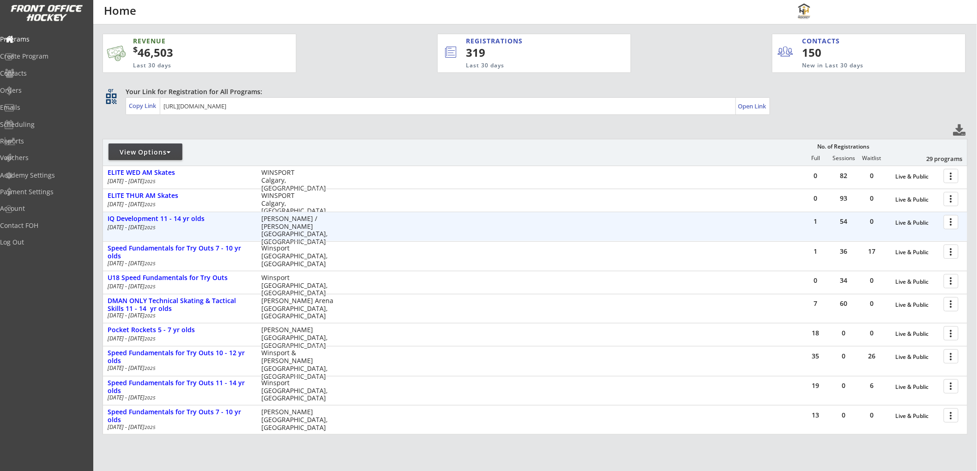
scroll to position [51, 0]
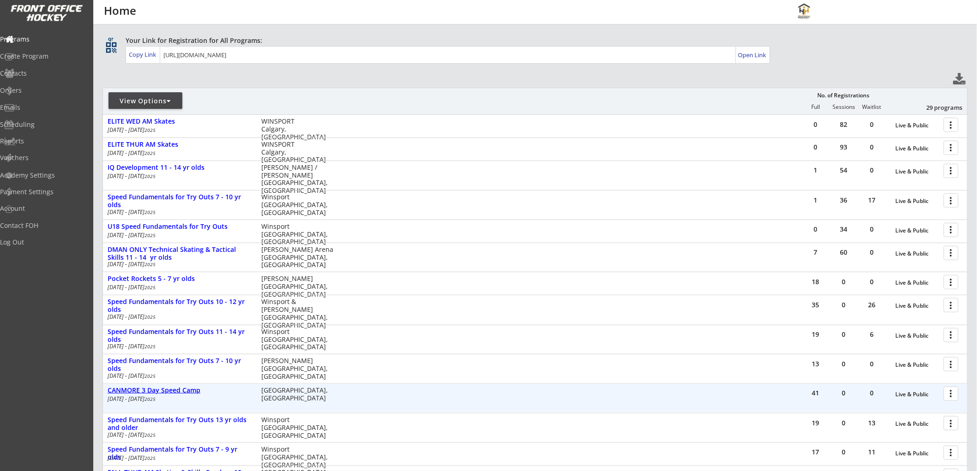
click at [175, 388] on div "CANMORE 3 Day Speed Camp" at bounding box center [180, 391] width 144 height 8
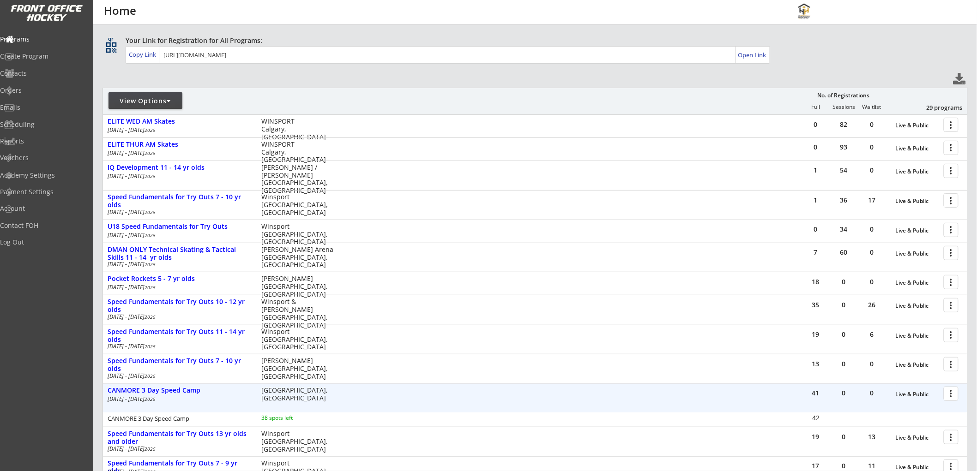
click at [953, 395] on div at bounding box center [953, 394] width 16 height 16
click at [36, 90] on div "Orders" at bounding box center [43, 90] width 83 height 6
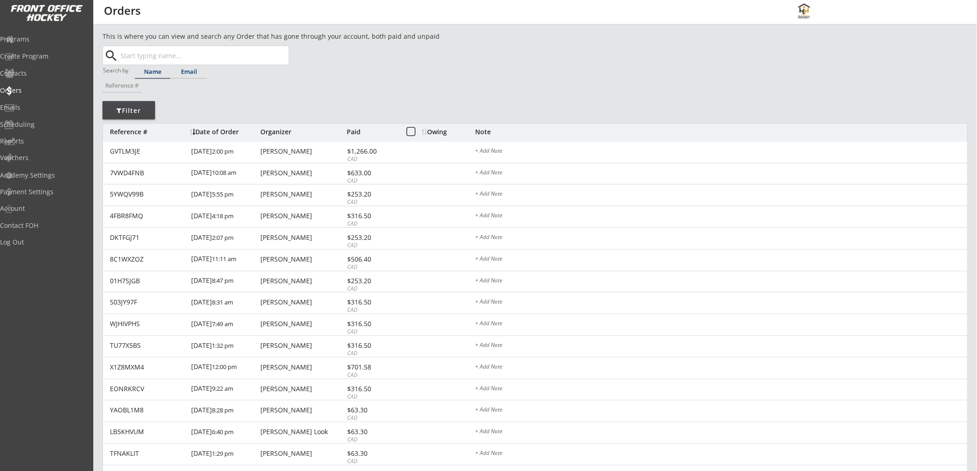
click at [190, 70] on div "Email" at bounding box center [189, 72] width 36 height 6
paste input "[EMAIL_ADDRESS][DOMAIN_NAME]"
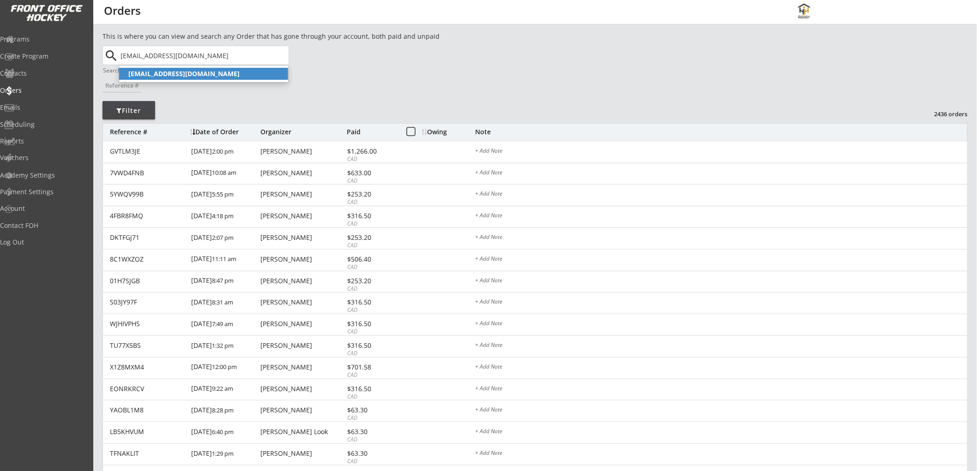
click at [205, 73] on strong "[EMAIL_ADDRESS][DOMAIN_NAME]" at bounding box center [183, 73] width 111 height 9
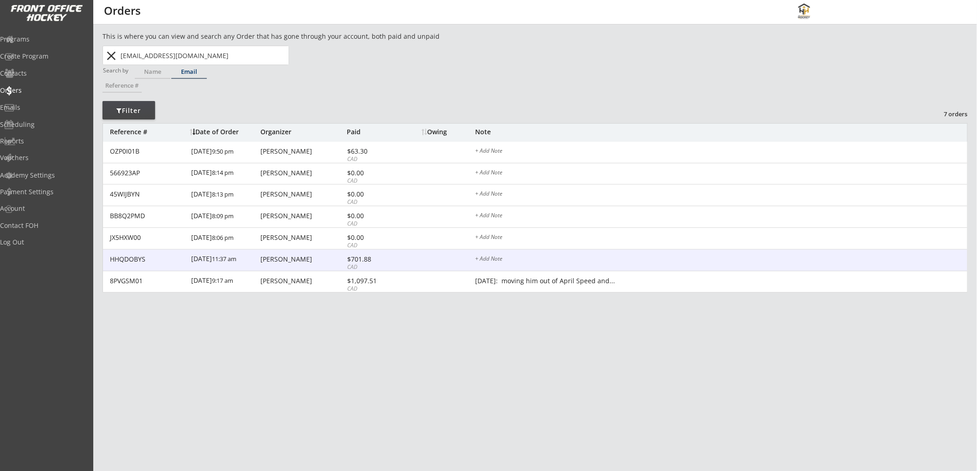
type input "[EMAIL_ADDRESS][DOMAIN_NAME]"
click at [404, 255] on div "HHQDOBYS 2/23/25 11:37 am Jessica Albrecht $701.88 CAD + Add Note" at bounding box center [535, 261] width 864 height 22
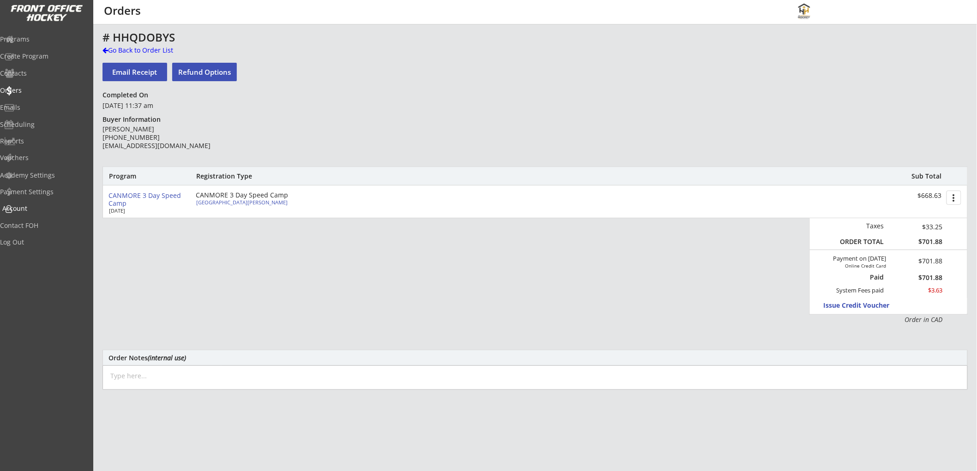
click at [38, 207] on div "Account" at bounding box center [43, 208] width 83 height 6
select select ""Yes""
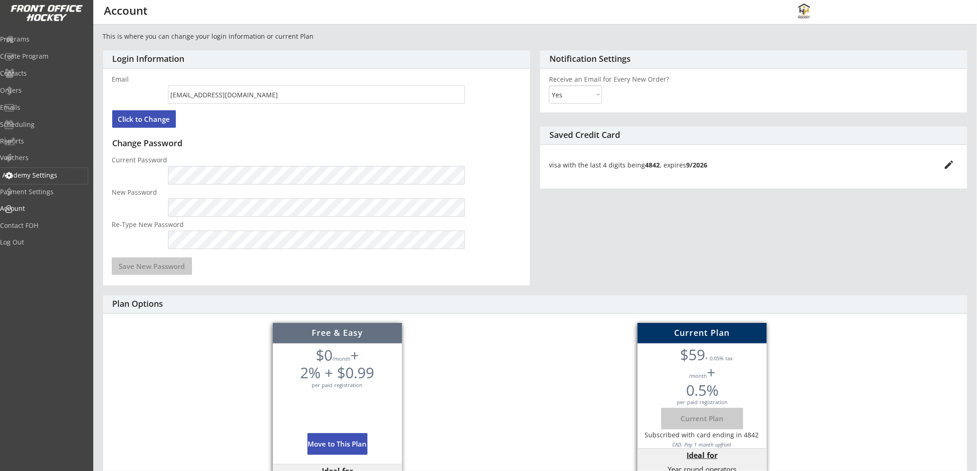
click at [43, 175] on div "Academy Settings" at bounding box center [43, 175] width 83 height 6
select select ""CAD""
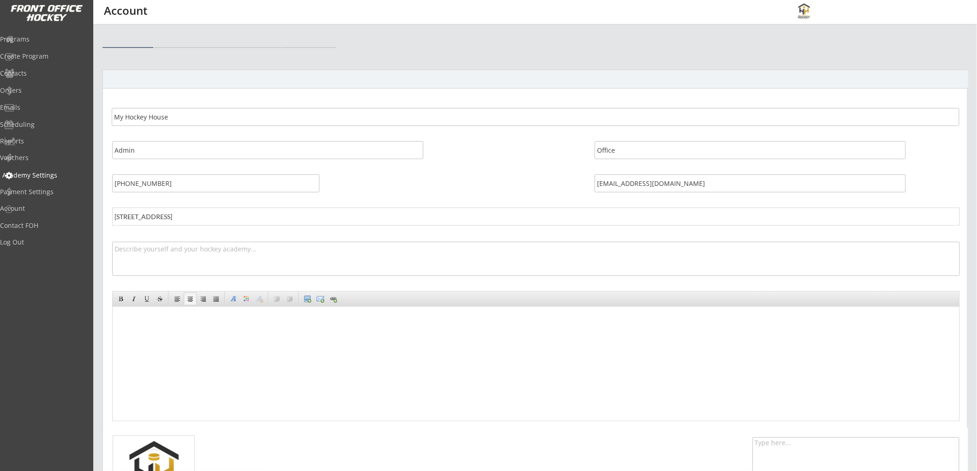
select select ""CAD""
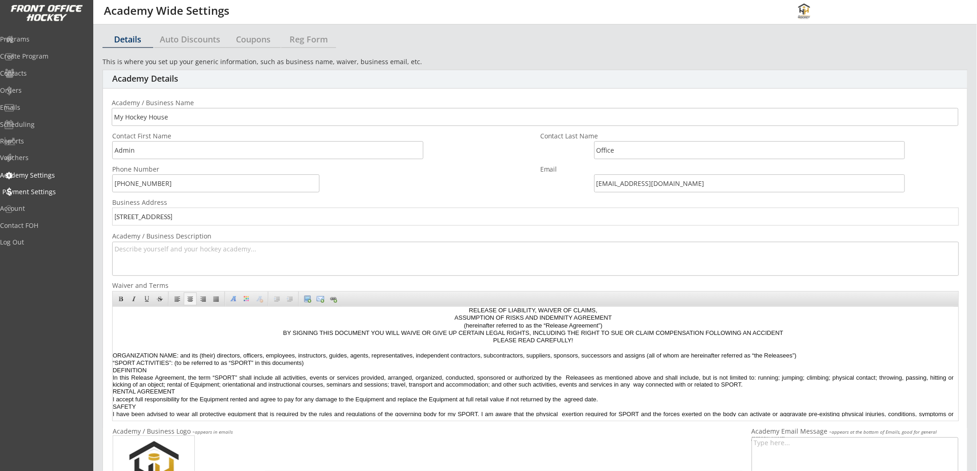
click at [52, 189] on div "Payment Settings" at bounding box center [43, 192] width 83 height 6
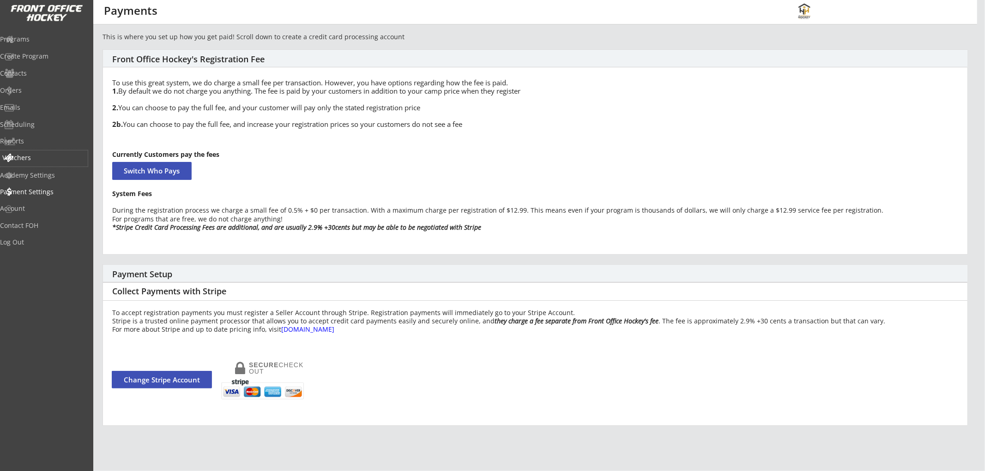
click at [42, 156] on div "Vouchers" at bounding box center [43, 158] width 83 height 6
select select ""Showing: Has Balance""
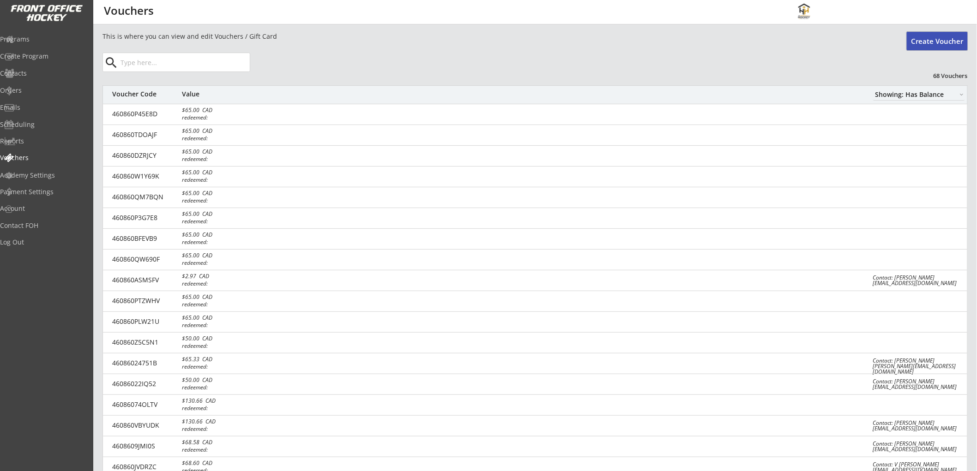
click at [917, 38] on button "Create Voucher" at bounding box center [937, 41] width 61 height 18
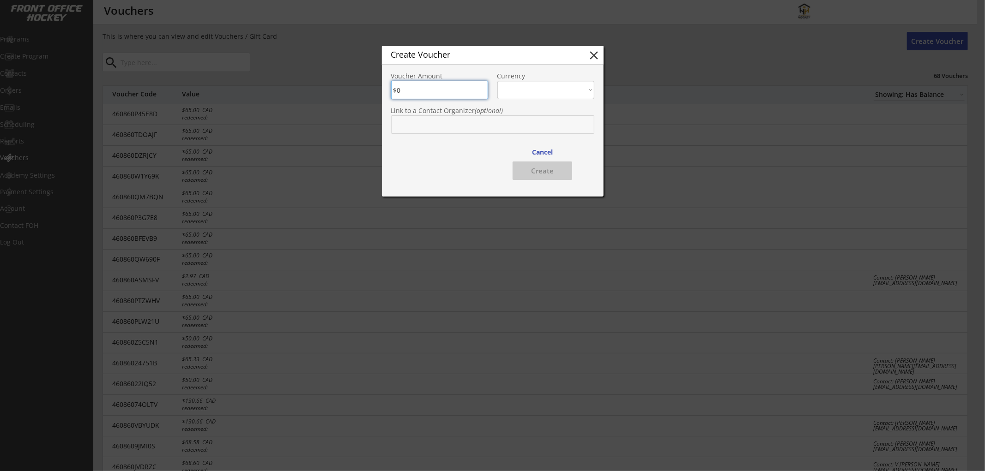
click at [591, 53] on button "close" at bounding box center [594, 55] width 14 height 14
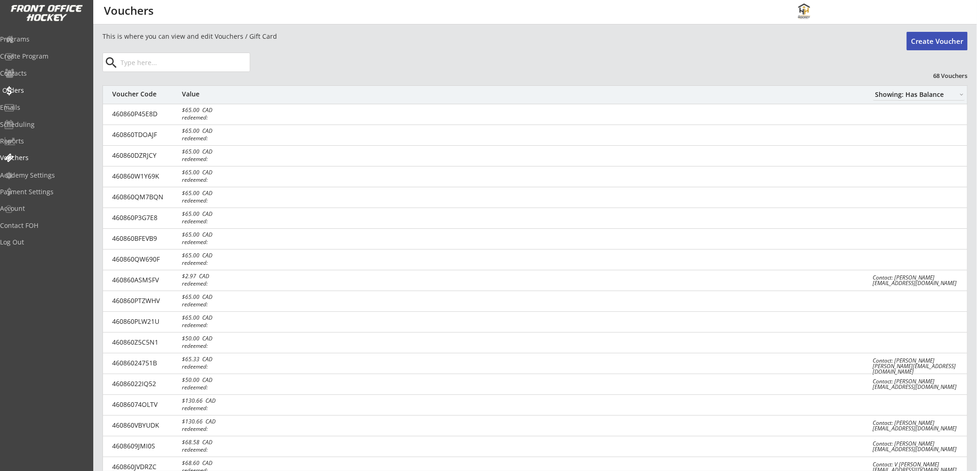
click at [30, 87] on div "Orders" at bounding box center [43, 90] width 83 height 6
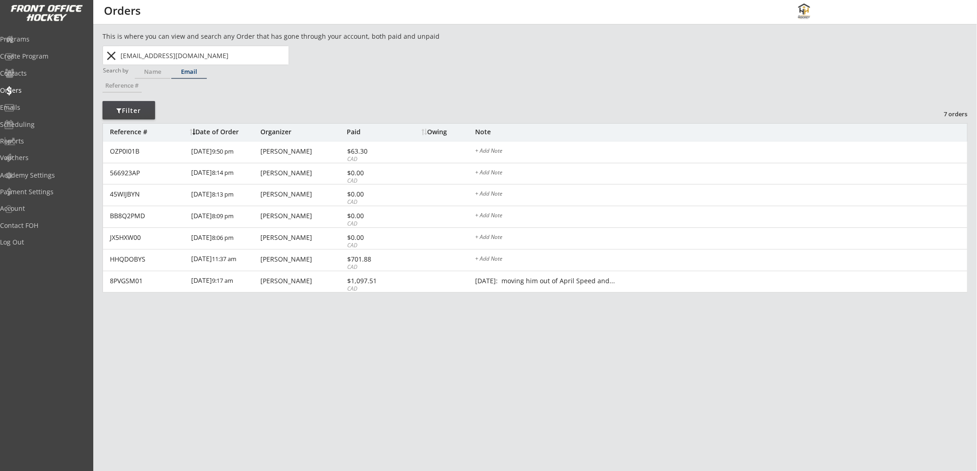
click at [108, 52] on button "close" at bounding box center [111, 55] width 15 height 15
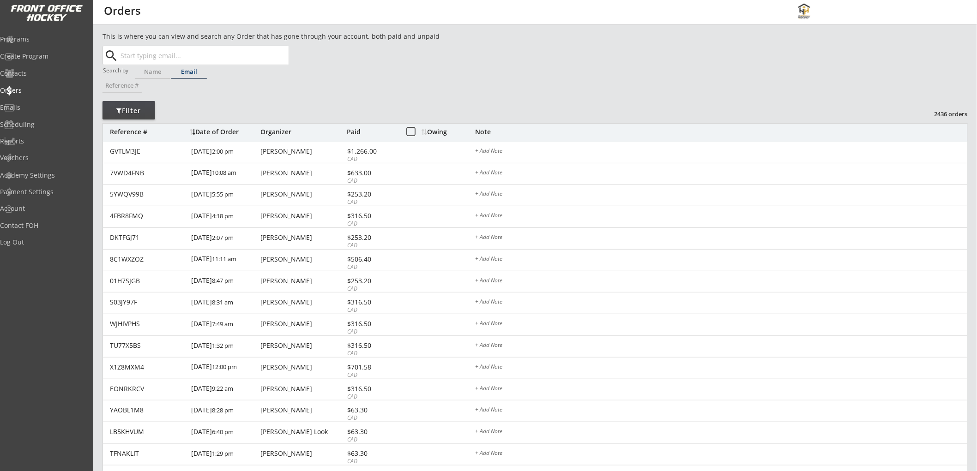
click at [168, 54] on input "text" at bounding box center [204, 55] width 170 height 18
paste input "[EMAIL_ADDRESS][DOMAIN_NAME]"
click at [216, 72] on p "[EMAIL_ADDRESS][DOMAIN_NAME]" at bounding box center [203, 74] width 169 height 12
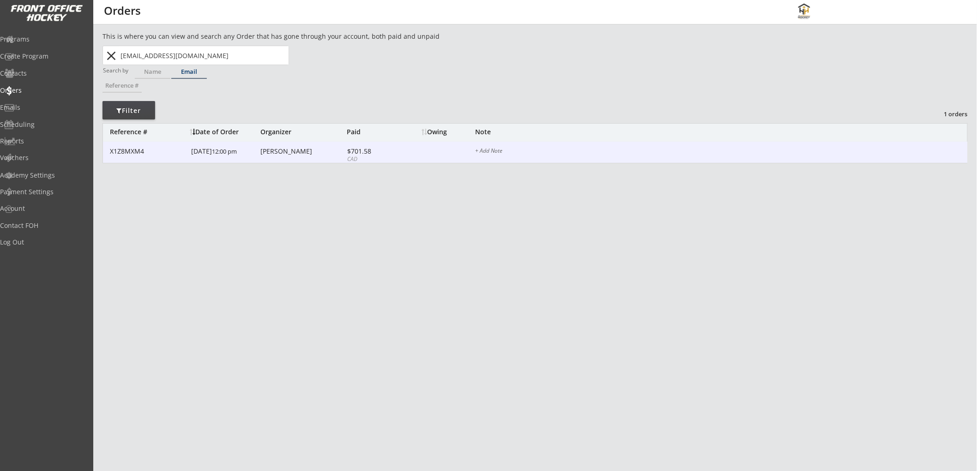
type input "[EMAIL_ADDRESS][DOMAIN_NAME]"
click at [361, 151] on div "$701.58" at bounding box center [371, 151] width 49 height 6
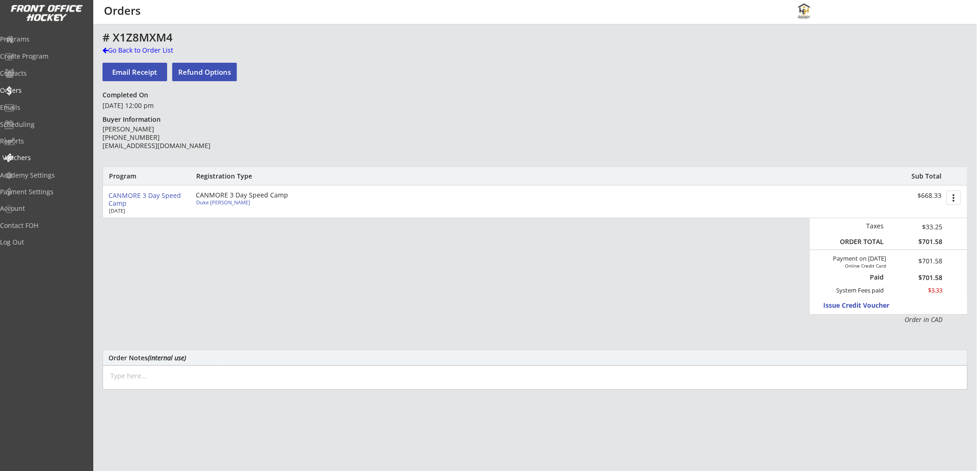
click at [43, 155] on div "Vouchers" at bounding box center [43, 158] width 83 height 6
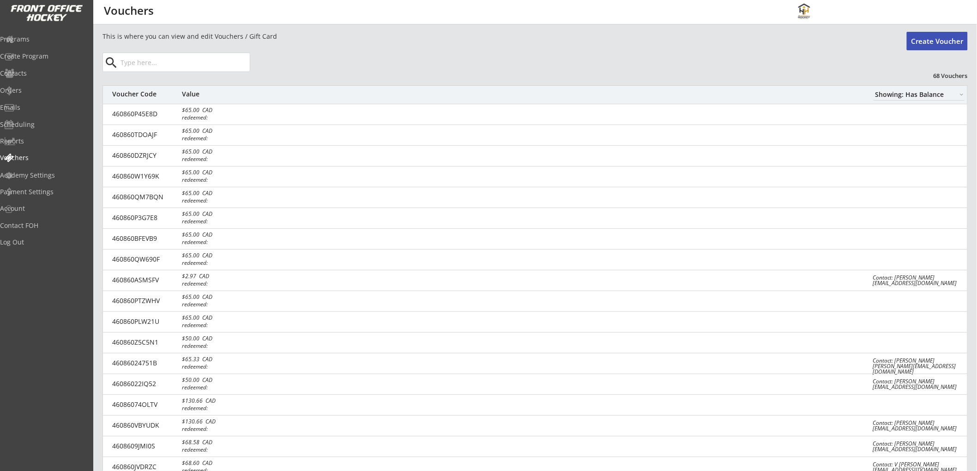
click at [935, 38] on button "Create Voucher" at bounding box center [937, 41] width 61 height 18
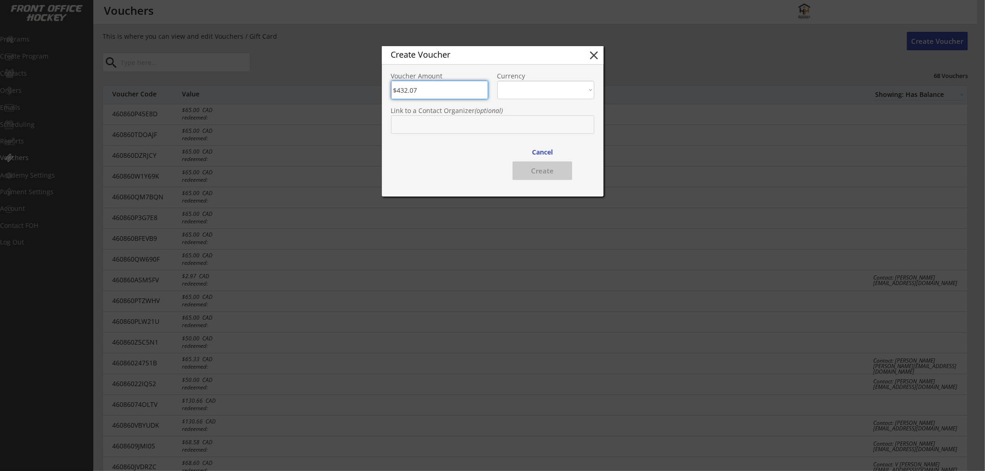
type input "$432.07"
select select ""CAD""
click at [447, 120] on input "text" at bounding box center [492, 124] width 203 height 18
type input "jeril"
type input "jerilyn Koliaska"
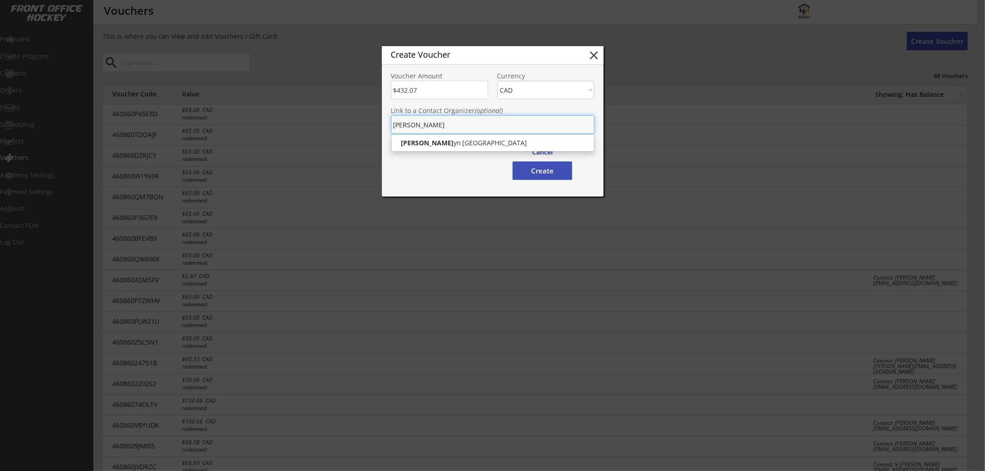
type input "jerily"
type input "jeril"
type input "jerilyn Koliaska"
click at [422, 146] on p "Jeril yn Koliaska" at bounding box center [493, 143] width 202 height 12
type input "[PERSON_NAME]"
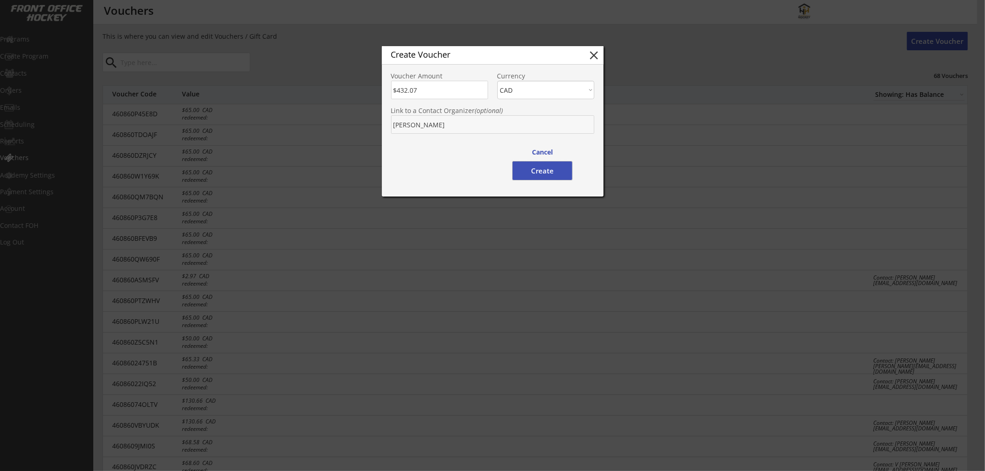
click at [554, 169] on button "Create" at bounding box center [542, 171] width 60 height 18
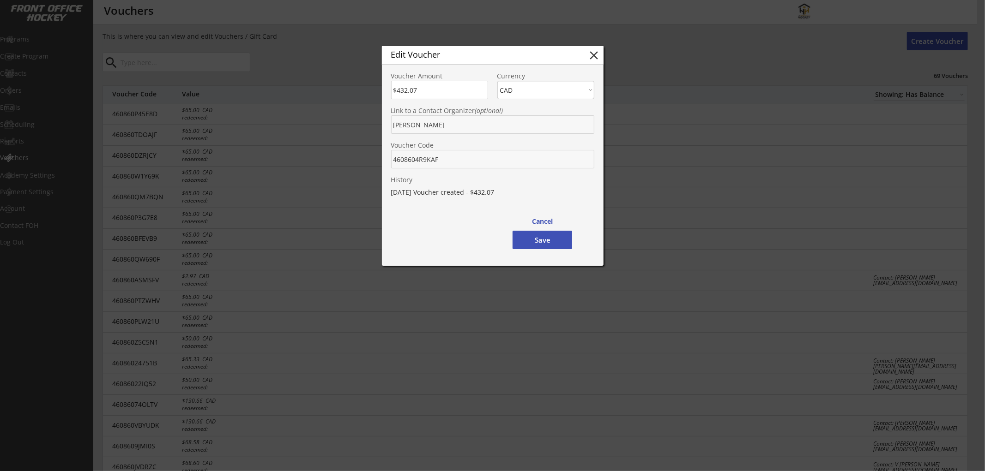
click at [534, 238] on button "Save" at bounding box center [542, 240] width 60 height 18
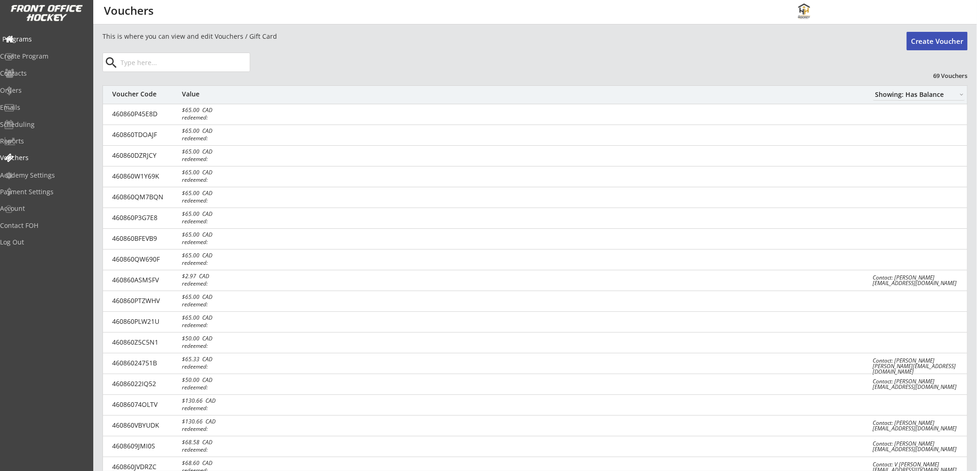
click at [42, 40] on div "Programs" at bounding box center [43, 39] width 83 height 6
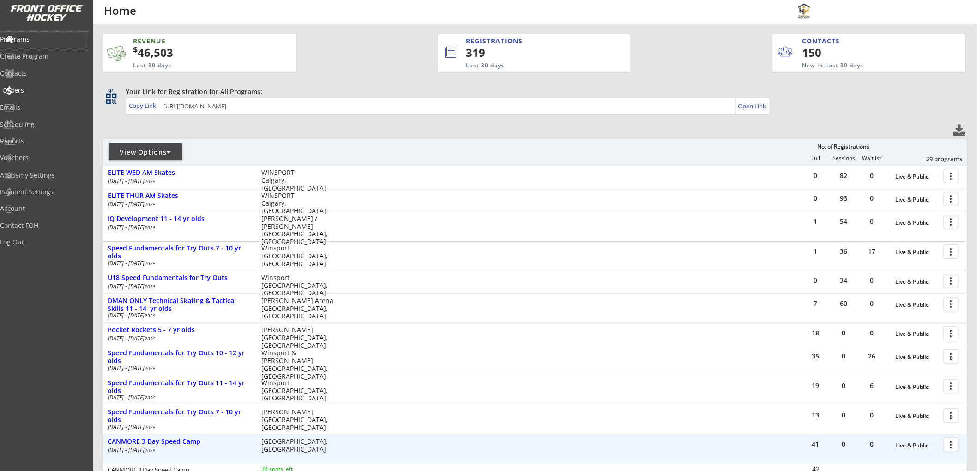
click at [47, 88] on div "Orders" at bounding box center [43, 90] width 83 height 6
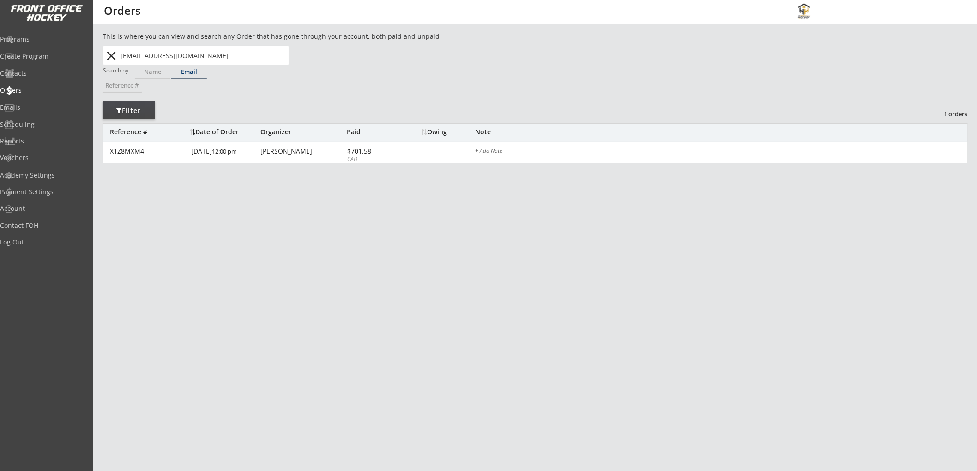
click at [110, 59] on button "close" at bounding box center [111, 55] width 15 height 15
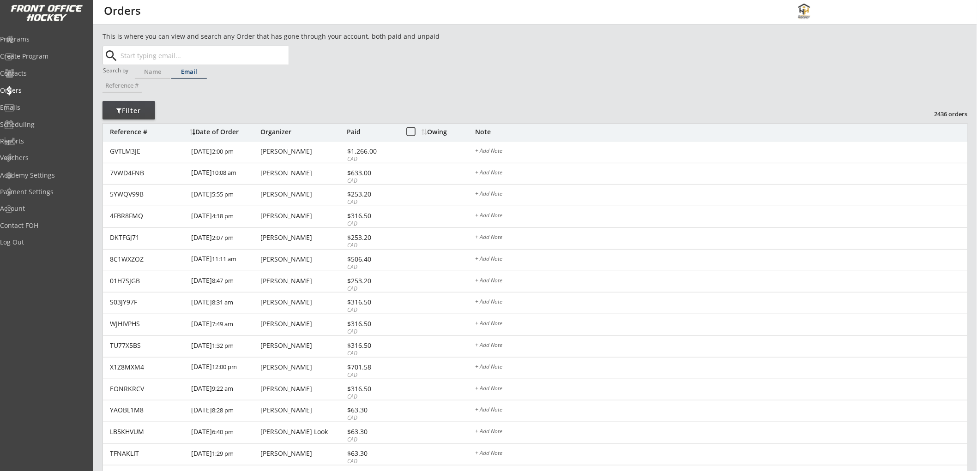
click at [188, 54] on input "text" at bounding box center [204, 55] width 170 height 18
paste input "grantkennedy@hotmail.com"
type input "grantkennedy@hotmail.com"
click at [188, 75] on strong "grantkennedy@hotmail.com" at bounding box center [183, 73] width 111 height 9
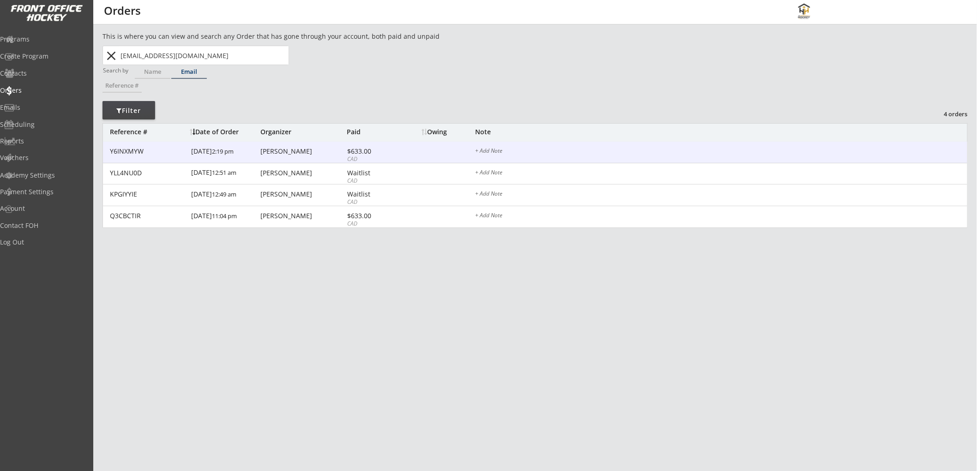
click at [390, 150] on div "$633.00" at bounding box center [371, 151] width 49 height 6
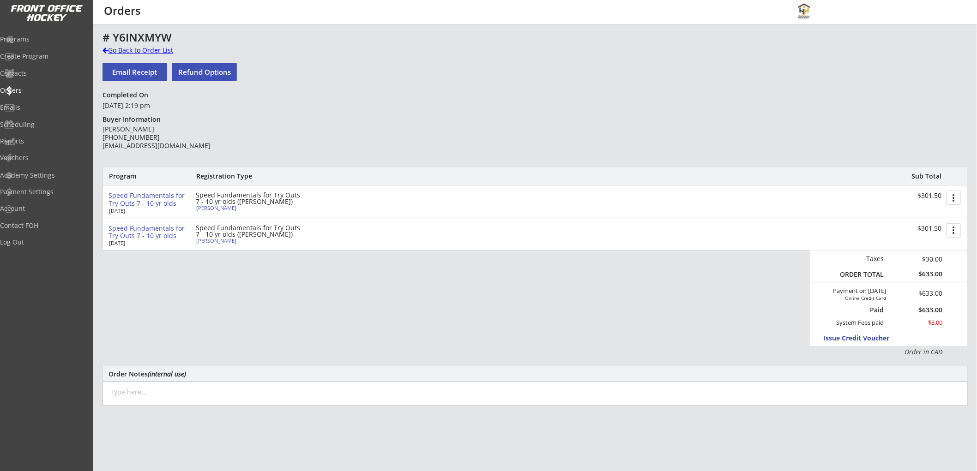
click at [118, 48] on div "Go Back to Order List" at bounding box center [149, 50] width 95 height 9
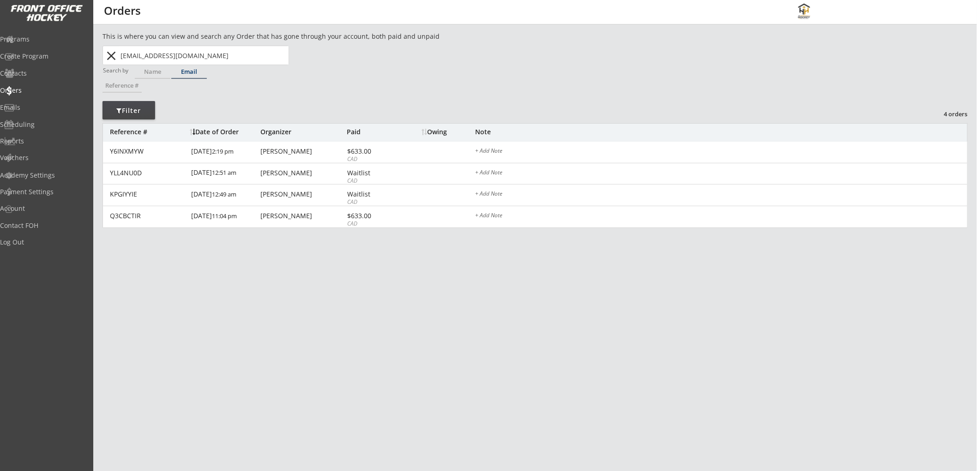
click at [108, 60] on button "close" at bounding box center [111, 55] width 15 height 15
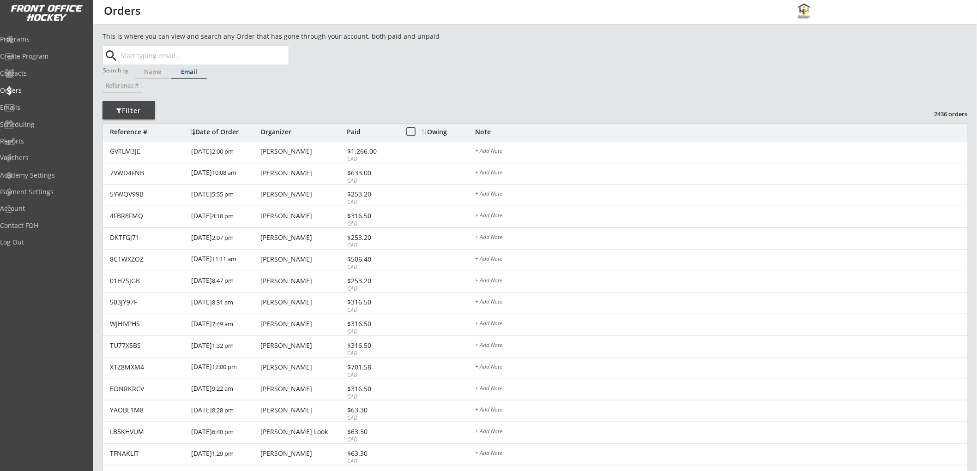
click at [142, 54] on input "text" at bounding box center [204, 55] width 170 height 18
click at [153, 74] on div "Name" at bounding box center [153, 72] width 36 height 6
click at [158, 57] on input "text" at bounding box center [204, 55] width 170 height 18
click at [204, 68] on p "[PERSON_NAME]" at bounding box center [203, 74] width 169 height 12
type input "[PERSON_NAME]"
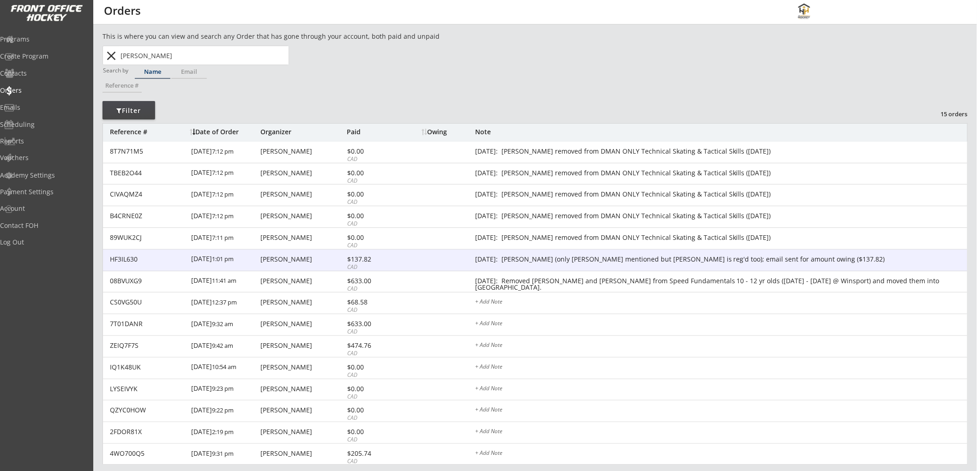
click at [507, 264] on div "HF3IL630 7/11/25 1:01 pm Ian Keir $137.82 CAD July 9/25: Canmore Camp (only Cha…" at bounding box center [535, 261] width 864 height 22
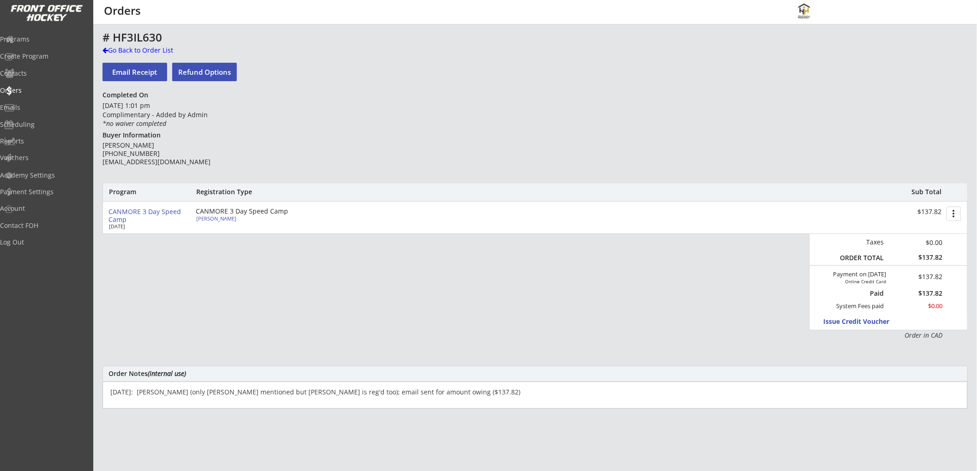
click at [473, 396] on textarea "July 9/25: Canmore Camp (only Charles mentioned but Henry is reg'd too); email …" at bounding box center [534, 395] width 865 height 27
click at [156, 49] on div "Go Back to Order List" at bounding box center [149, 50] width 95 height 9
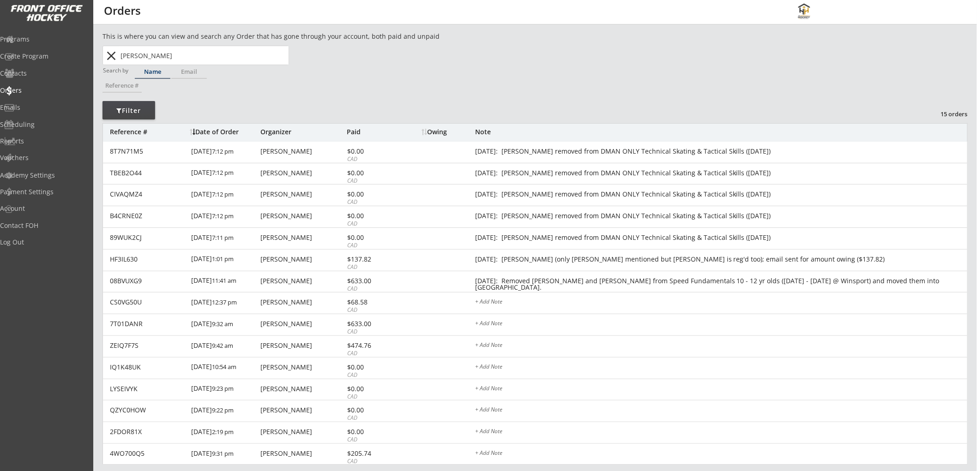
click at [615, 72] on div "This is where you can view and search any Order that has gone through your acco…" at bounding box center [534, 261] width 865 height 461
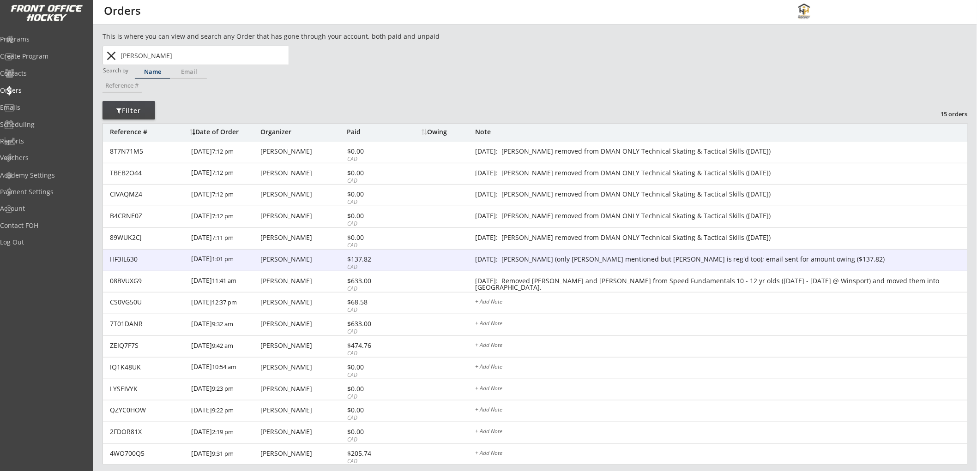
click at [362, 256] on div "$137.82" at bounding box center [371, 259] width 49 height 6
type textarea "July 9/25: Canmore Camp (only Charles mentioned but Henry is reg'd too); email …"
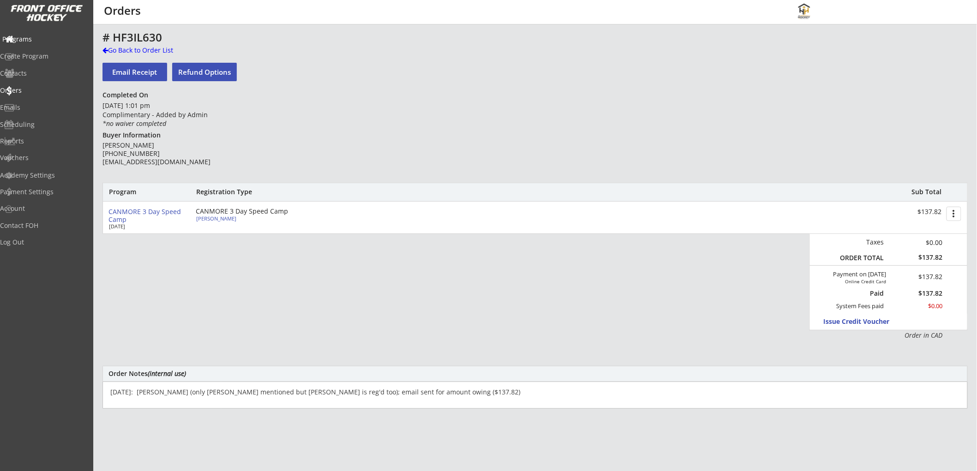
click at [40, 41] on div "Programs" at bounding box center [43, 39] width 83 height 6
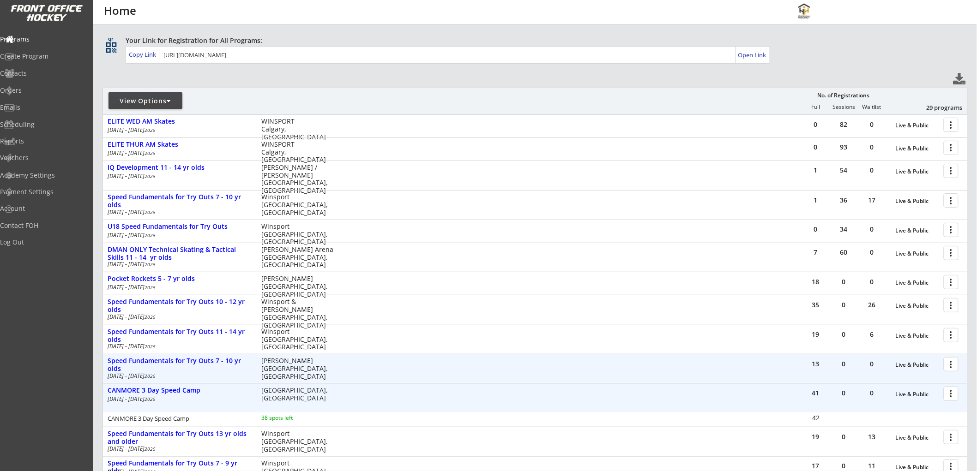
scroll to position [102, 0]
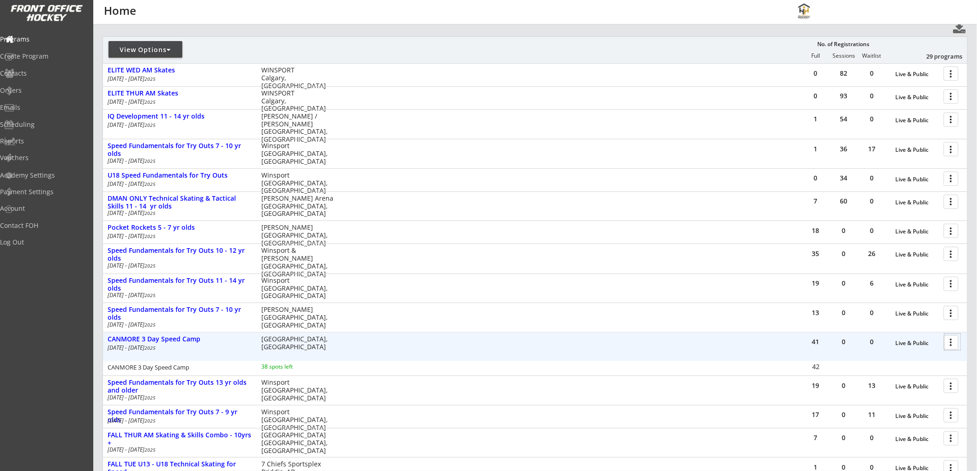
click at [952, 342] on div at bounding box center [953, 342] width 16 height 16
click at [33, 89] on div "Orders" at bounding box center [43, 90] width 83 height 6
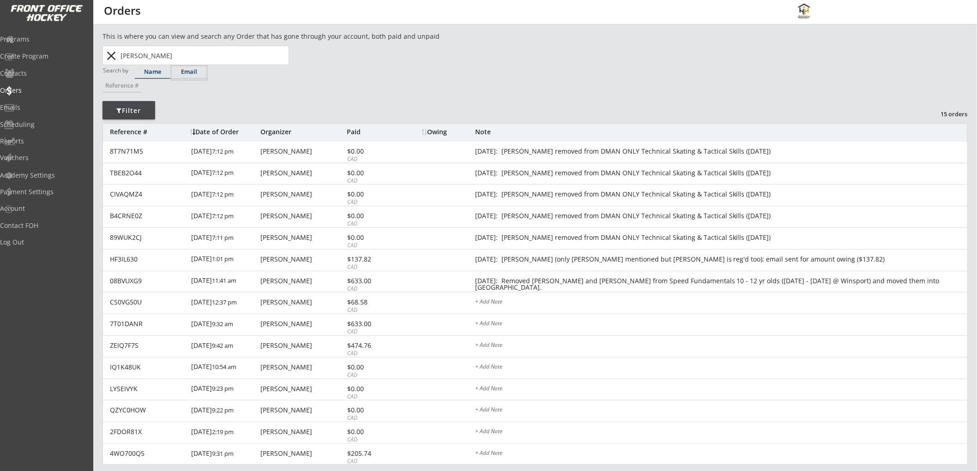
click at [187, 72] on div "Email" at bounding box center [189, 72] width 36 height 6
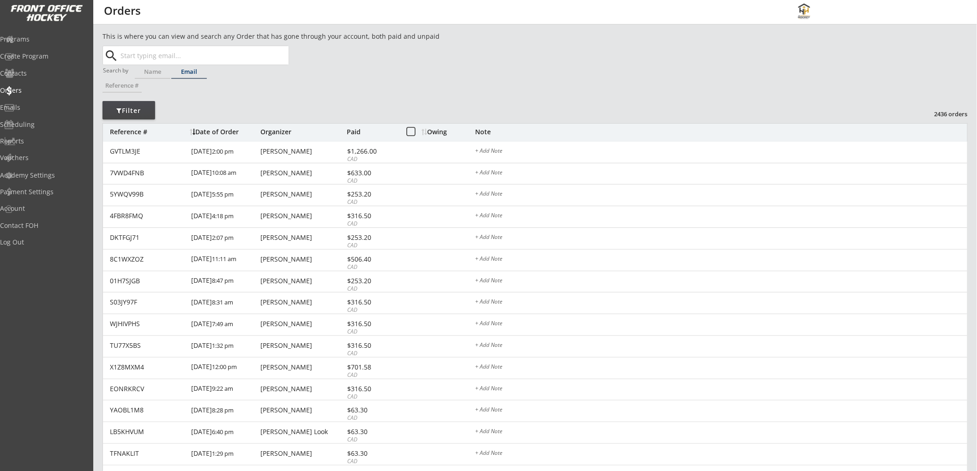
click at [179, 54] on input "text" at bounding box center [204, 55] width 170 height 18
paste input "facilitybookings@canmore.ca"
type input "facilitybookings@canmore.ca"
drag, startPoint x: 94, startPoint y: 60, endPoint x: 84, endPoint y: 60, distance: 9.2
click at [84, 60] on body "REVENUE $ 46,503 Last 30 days REGISTRATIONS 319 Last 30 days CONTACTS 150 New i…" at bounding box center [488, 235] width 977 height 471
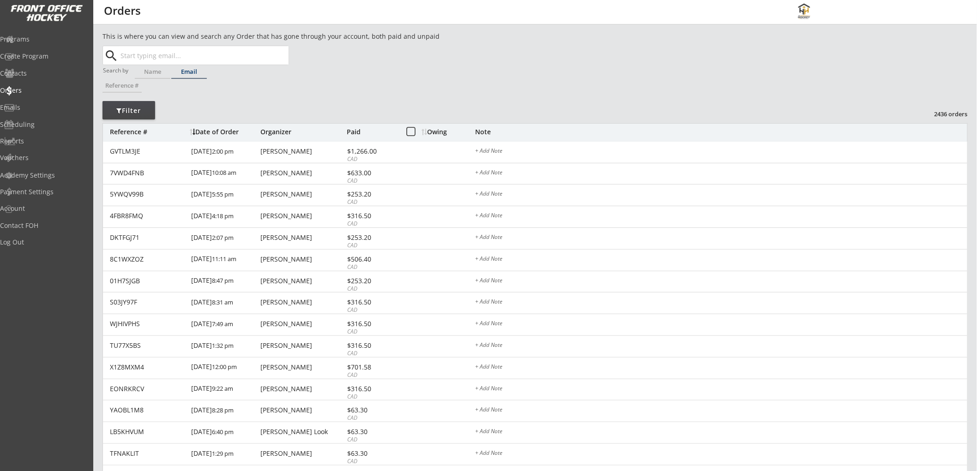
click at [191, 72] on div "Email" at bounding box center [189, 72] width 36 height 6
click at [191, 56] on input "text" at bounding box center [204, 55] width 170 height 18
paste input "grantkennedy@hotmail.com"
click at [193, 72] on strong "grantkennedy@hotmail.com" at bounding box center [183, 73] width 111 height 9
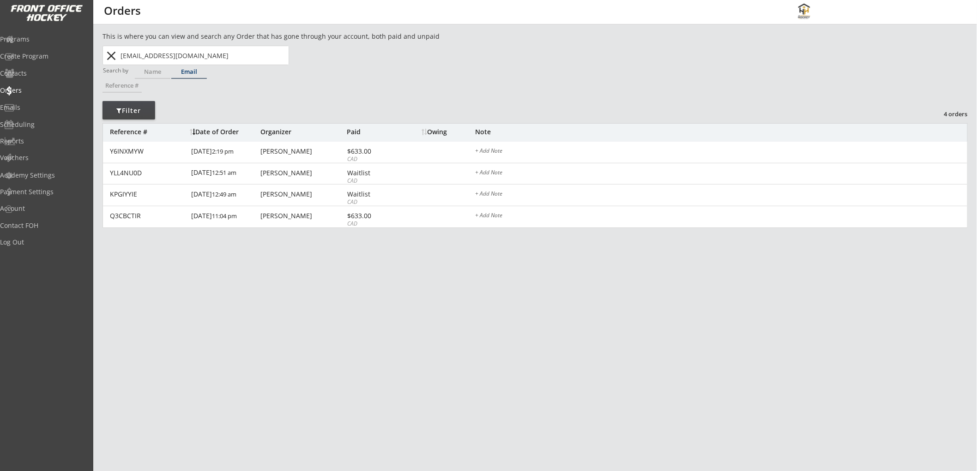
type input "grantkennedy@hotmail.com"
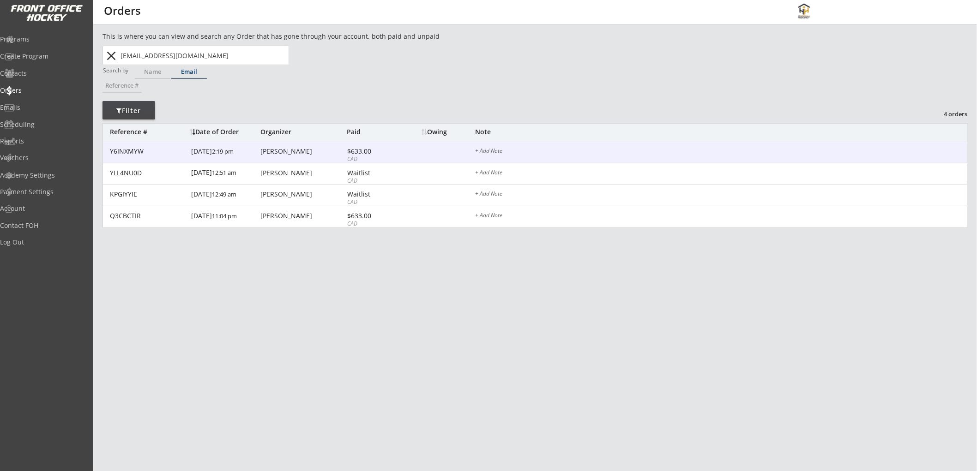
click at [364, 154] on div "$633.00" at bounding box center [371, 151] width 49 height 6
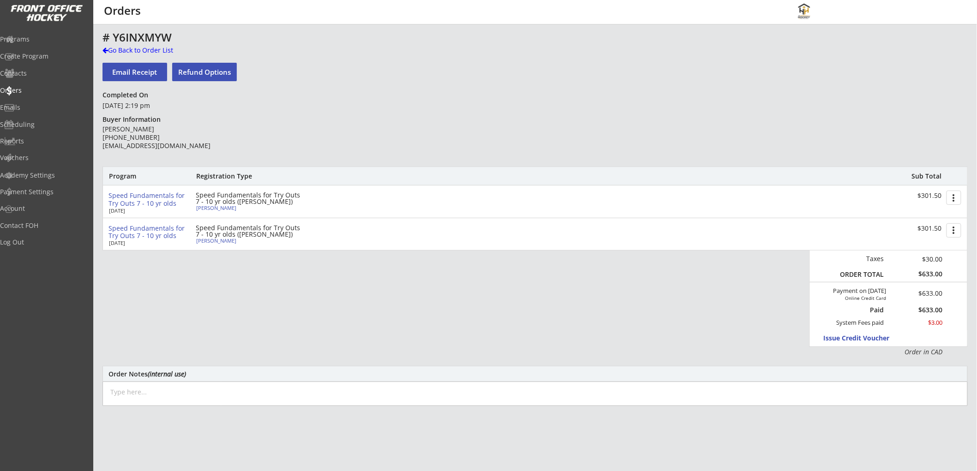
click at [159, 197] on div "Speed Fundamentals for Try Outs 7 - 10 yr olds" at bounding box center [148, 200] width 80 height 16
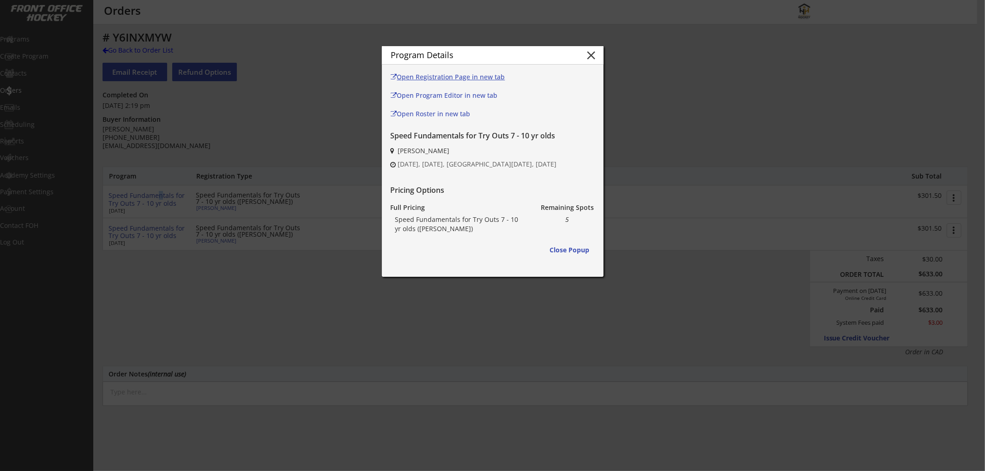
click at [446, 71] on link "Open Registration Page in new tab" at bounding box center [452, 78] width 122 height 14
click at [594, 52] on button "close" at bounding box center [591, 55] width 14 height 14
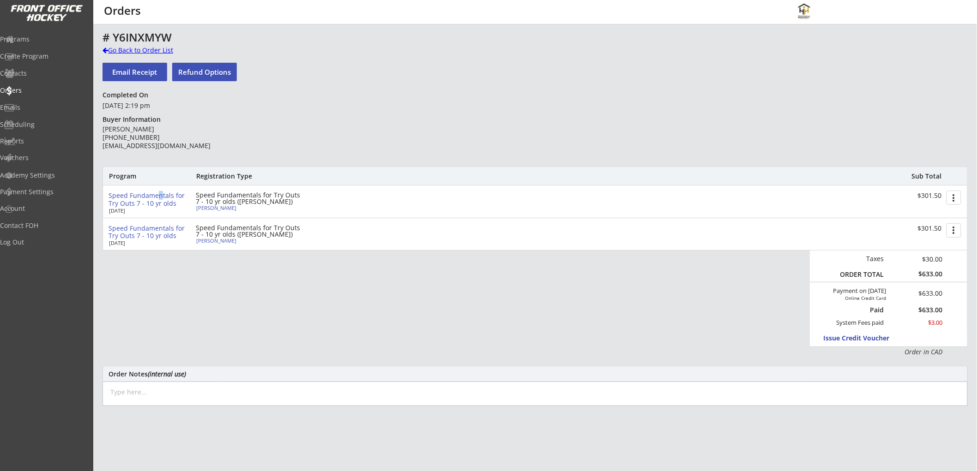
click at [134, 46] on div "Go Back to Order List" at bounding box center [149, 50] width 95 height 9
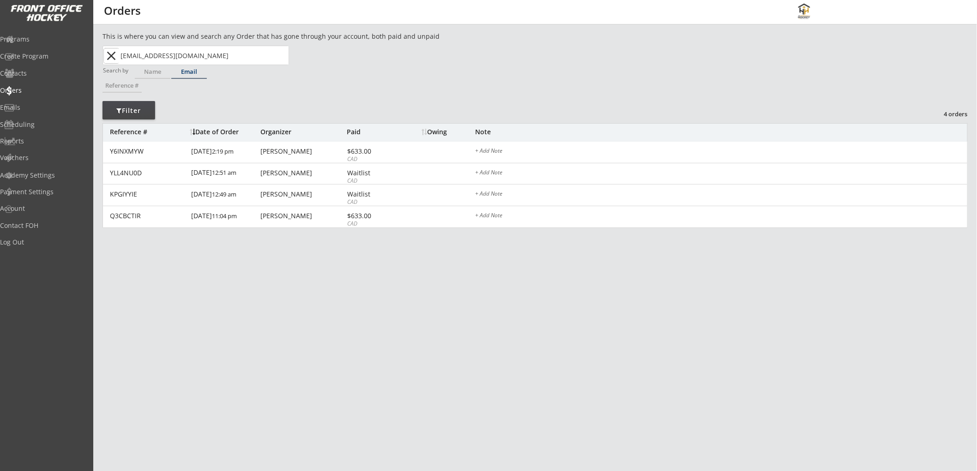
click at [110, 54] on button "close" at bounding box center [111, 55] width 15 height 15
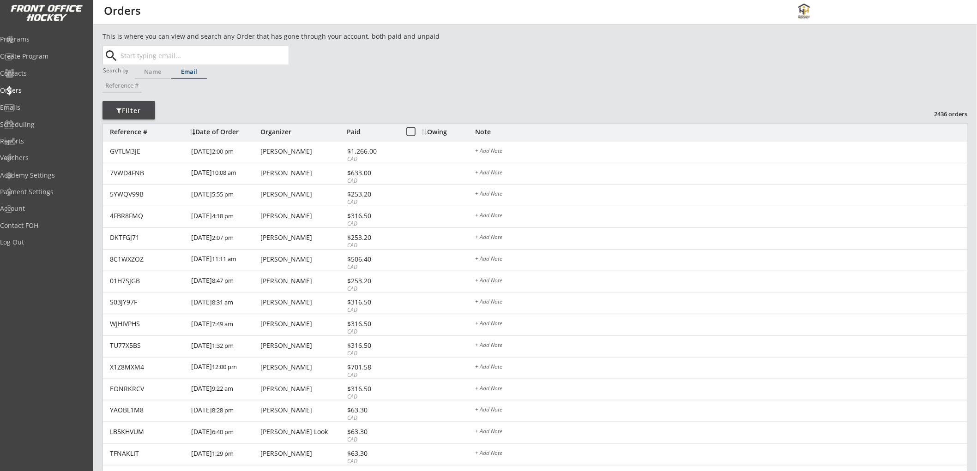
click at [163, 53] on input "text" at bounding box center [204, 55] width 170 height 18
paste input "omarismail@rogers.com"
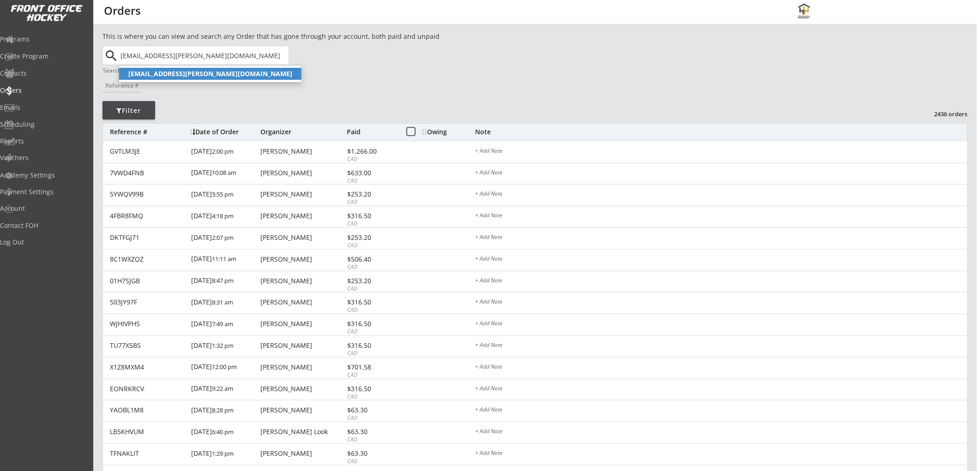
click at [173, 74] on strong "omarismail@rogers.com" at bounding box center [210, 73] width 164 height 9
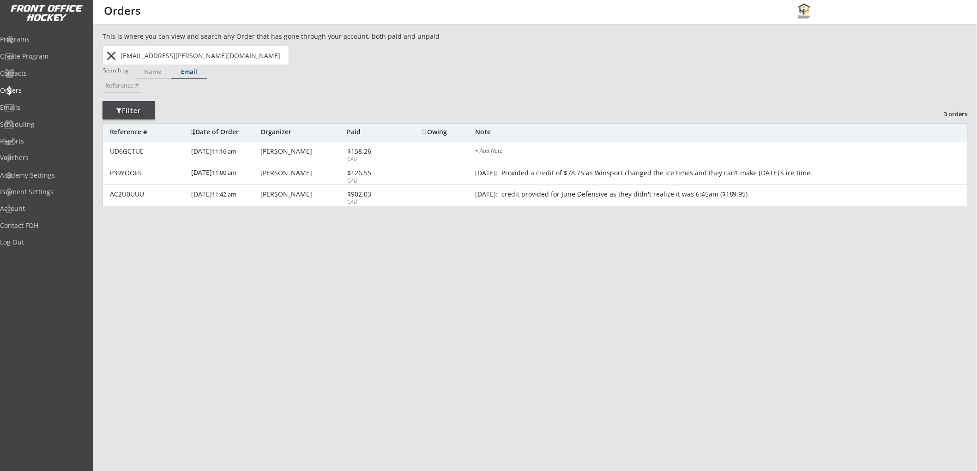
type input "omarismail@rogers.com"
click at [109, 48] on button "close" at bounding box center [111, 55] width 15 height 15
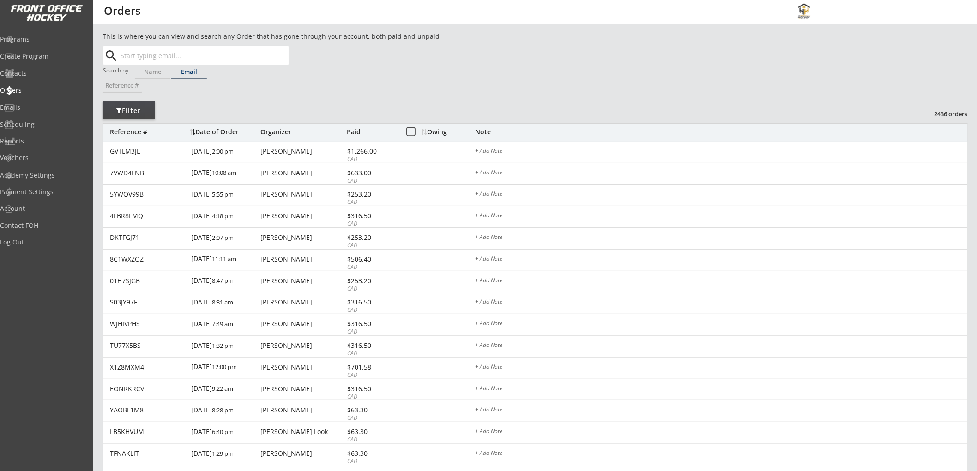
click at [160, 58] on input "text" at bounding box center [204, 55] width 170 height 18
type input "mitchell hall"
click at [160, 58] on input "text" at bounding box center [204, 55] width 170 height 18
click at [159, 74] on div "Name" at bounding box center [153, 72] width 36 height 6
click at [162, 57] on input "text" at bounding box center [204, 55] width 170 height 18
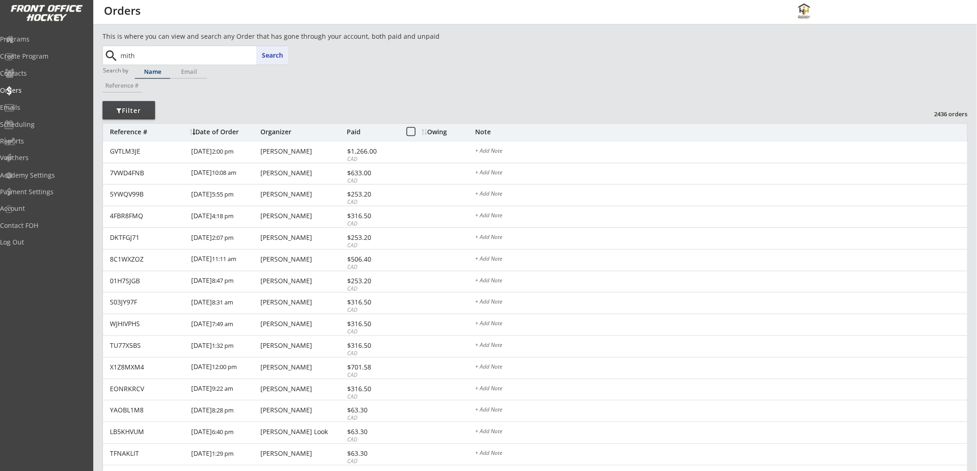
type input "mit"
type input "mitchell Lambert"
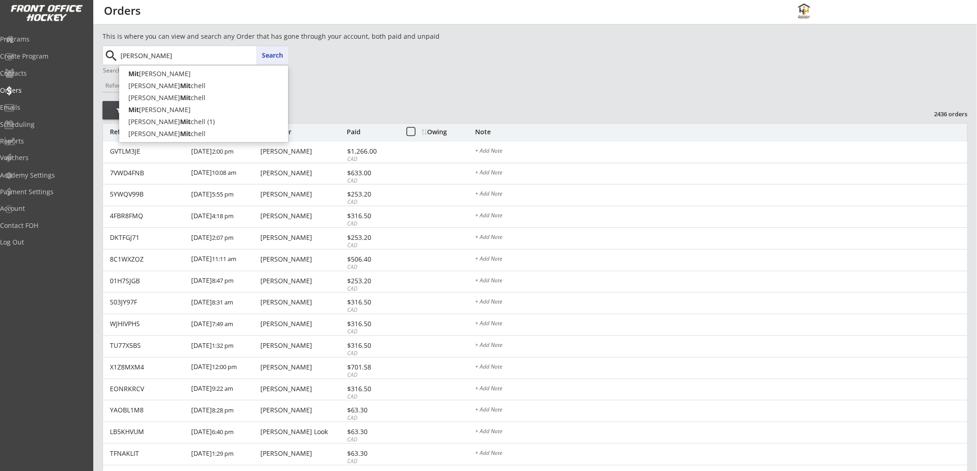
type input "mitchell"
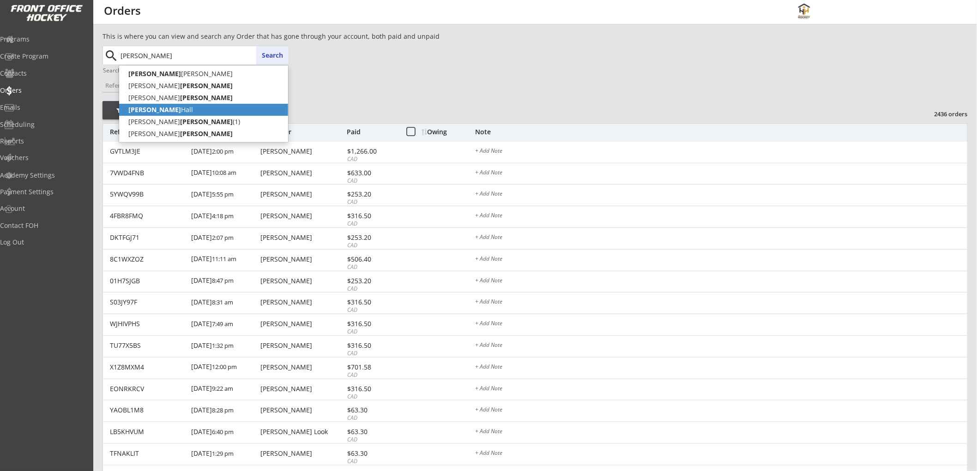
click at [164, 111] on p "Mitchell Hall" at bounding box center [203, 110] width 169 height 12
type input "Mitchell Hall"
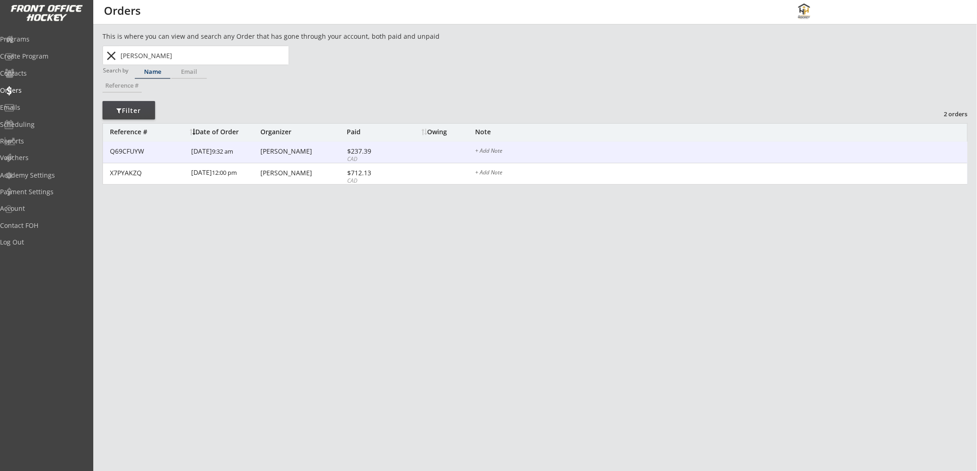
click at [293, 154] on div "Rob Hall" at bounding box center [302, 151] width 84 height 6
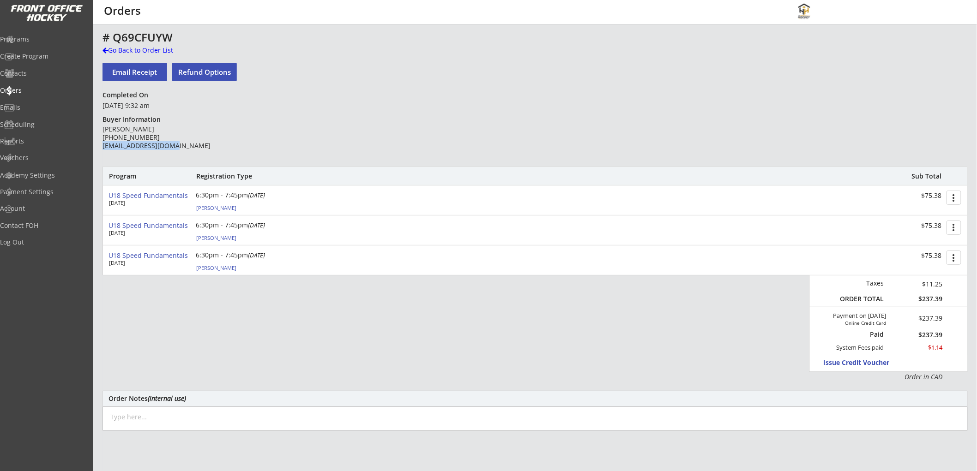
drag, startPoint x: 177, startPoint y: 145, endPoint x: 102, endPoint y: 149, distance: 74.9
click at [102, 149] on div "Rob Hall (403) 991-1721 robertehall1@mac.com" at bounding box center [168, 137] width 133 height 25
copy div "robertehall1@mac.com"
click at [259, 148] on div "# Q69CFUYW Go Back to Order List Email Receipt Refund Options Completed On June…" at bounding box center [534, 321] width 865 height 580
click at [127, 48] on div "Go Back to Order List" at bounding box center [149, 50] width 95 height 9
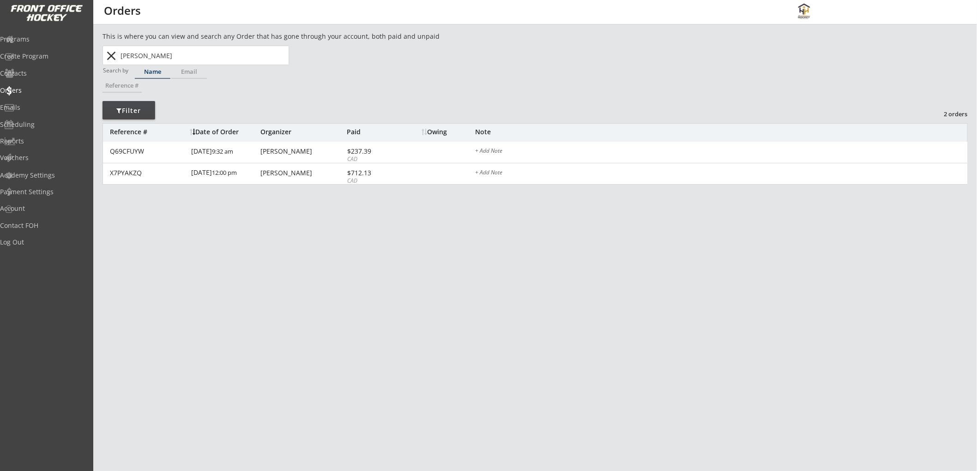
click at [109, 49] on button "close" at bounding box center [111, 55] width 15 height 15
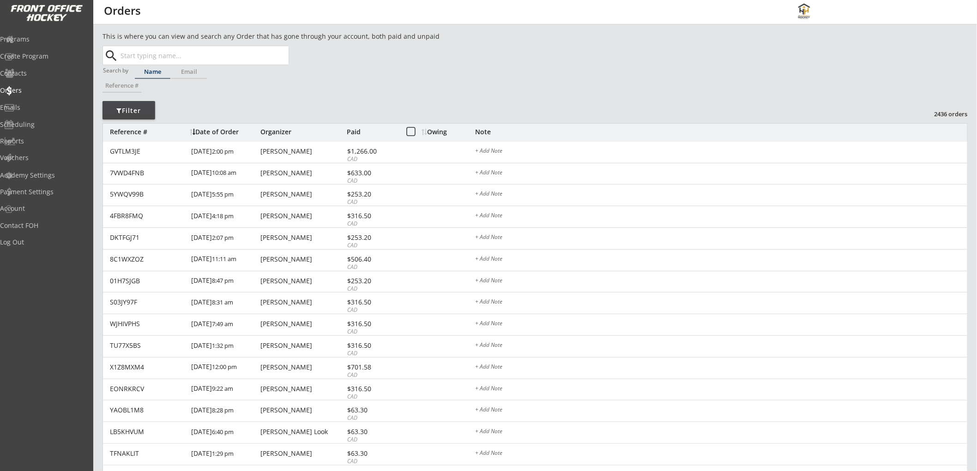
click at [147, 58] on input "text" at bounding box center [204, 55] width 170 height 18
click at [169, 72] on p "Russ Demo" at bounding box center [203, 74] width 169 height 12
type input "Russ Demo"
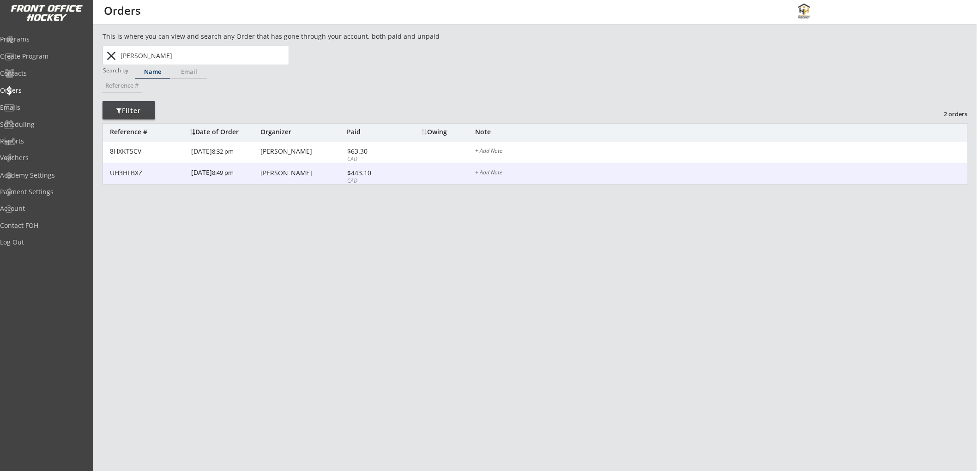
click at [289, 171] on div "Russ Demo" at bounding box center [302, 173] width 84 height 6
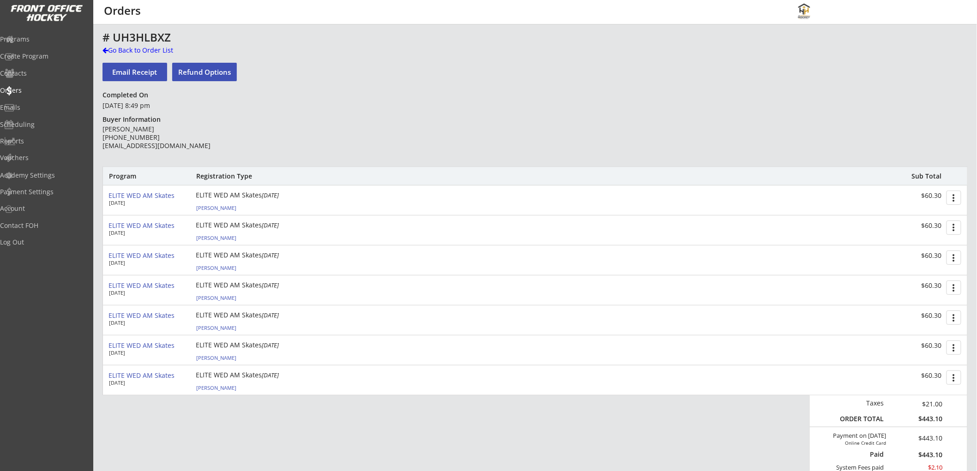
click at [213, 208] on div "Russ Demo" at bounding box center [247, 207] width 103 height 5
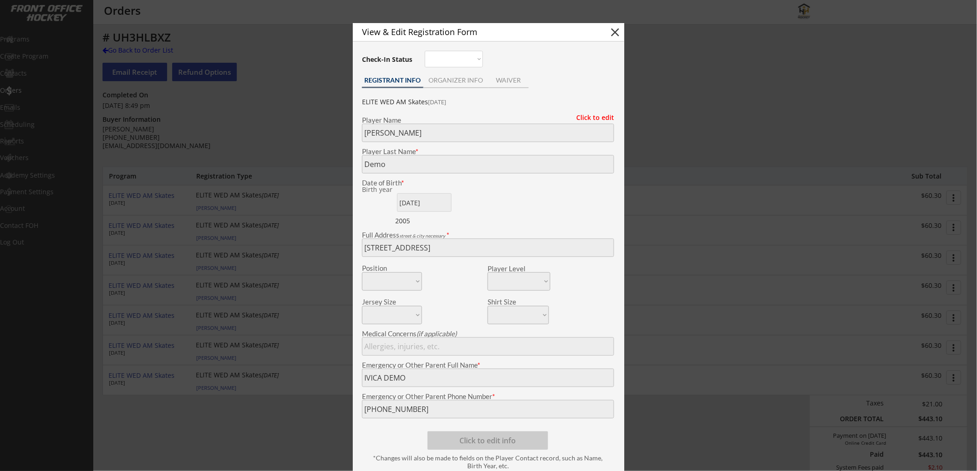
click at [613, 29] on button "close" at bounding box center [615, 32] width 14 height 14
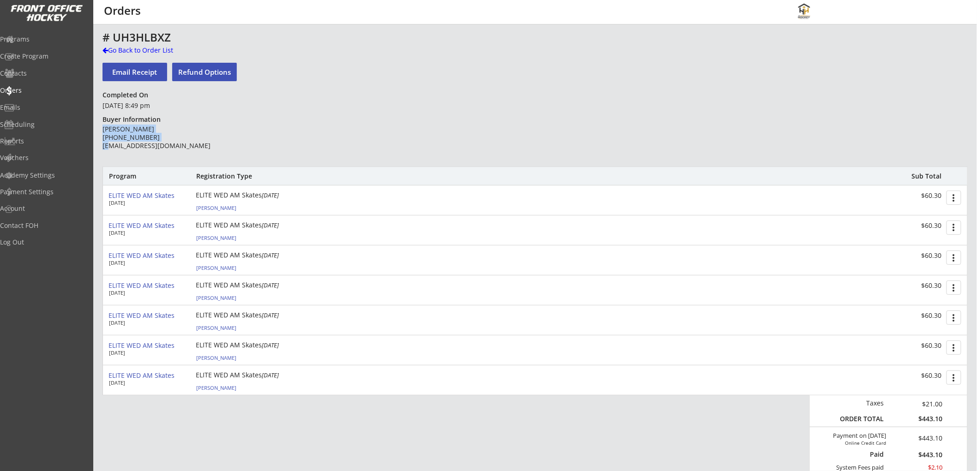
drag, startPoint x: 195, startPoint y: 144, endPoint x: 109, endPoint y: 145, distance: 85.9
click at [108, 145] on div "Russ Demo (403) 401-6644 russdemo5@gmail.com" at bounding box center [168, 137] width 133 height 25
drag, startPoint x: 114, startPoint y: 146, endPoint x: 140, endPoint y: 150, distance: 26.1
click at [116, 146] on div "Russ Demo (403) 401-6644 russdemo5@gmail.com" at bounding box center [168, 137] width 133 height 25
drag, startPoint x: 181, startPoint y: 146, endPoint x: 103, endPoint y: 148, distance: 78.0
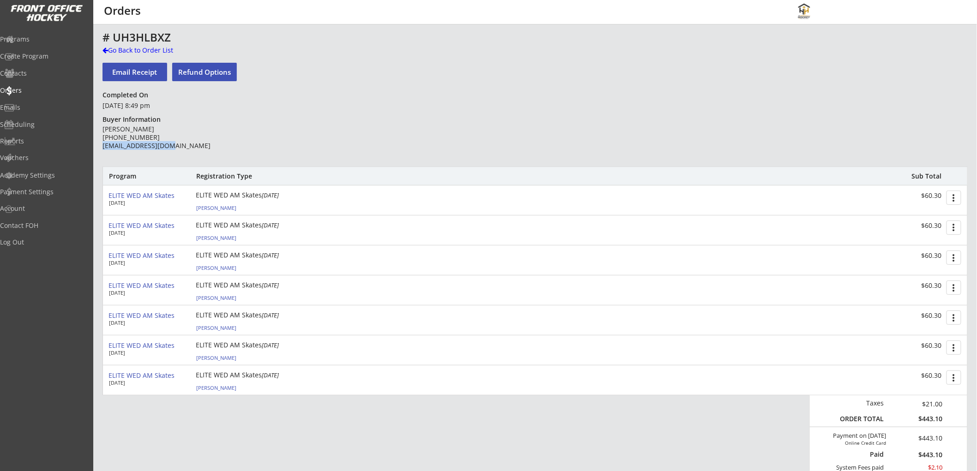
click at [103, 148] on div "Russ Demo (403) 401-6644 russdemo5@gmail.com" at bounding box center [168, 137] width 133 height 25
copy div "russdemo5@gmail.com"
click at [119, 43] on div "# UH3HLBXZ" at bounding box center [323, 37] width 442 height 11
click at [122, 48] on div "Go Back to Order List" at bounding box center [149, 50] width 95 height 9
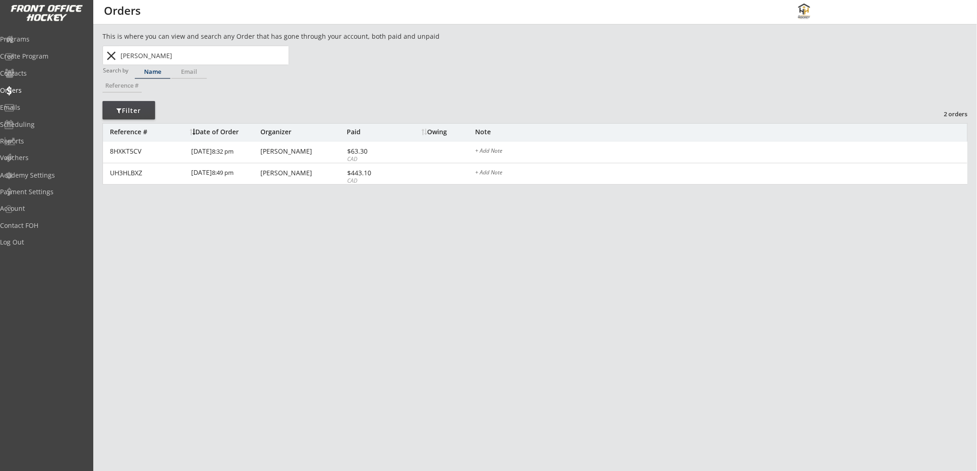
click at [109, 57] on button "close" at bounding box center [111, 55] width 15 height 15
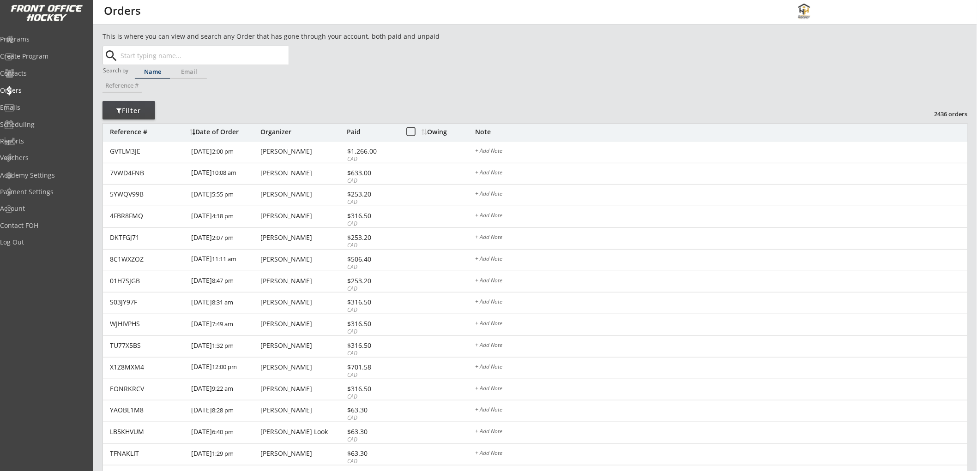
click at [156, 59] on input "text" at bounding box center [204, 55] width 170 height 18
type input "ale"
type input "alex Hu"
type input "ale"
type input "alex Hu"
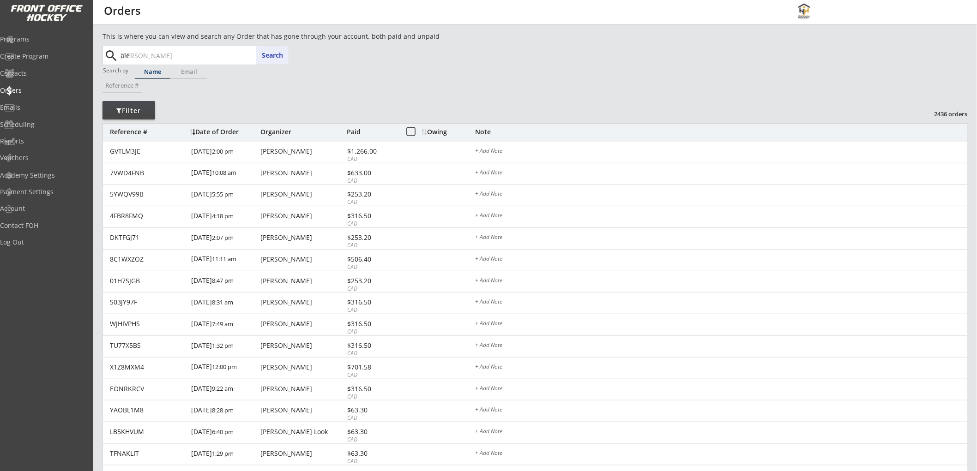
type input "alex"
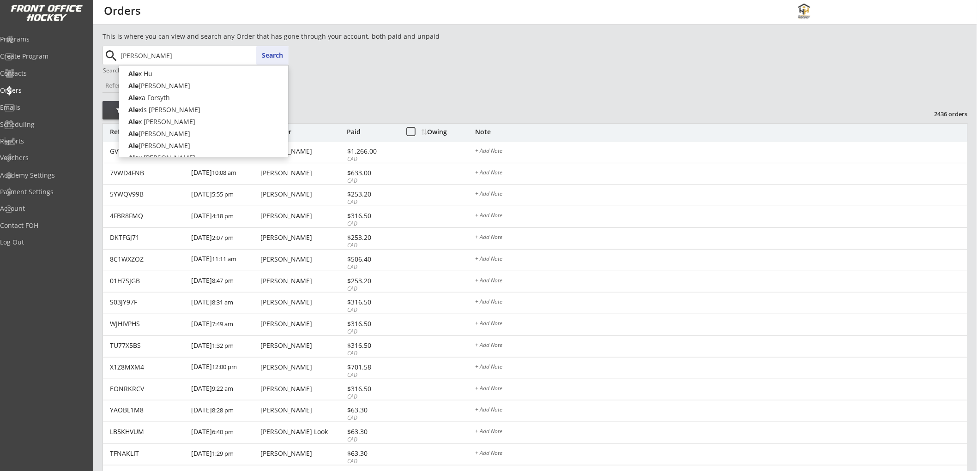
type input "alexis"
type input "alexis De Haas"
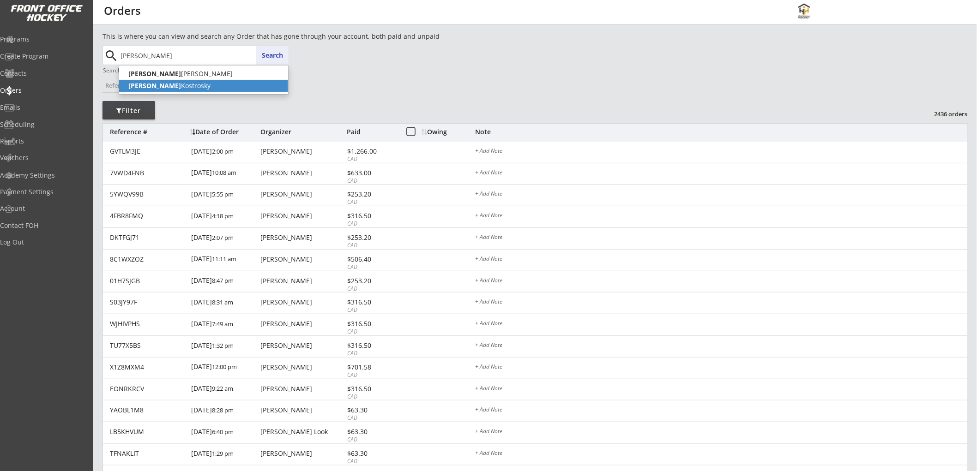
type input "Alexis Kostrosky"
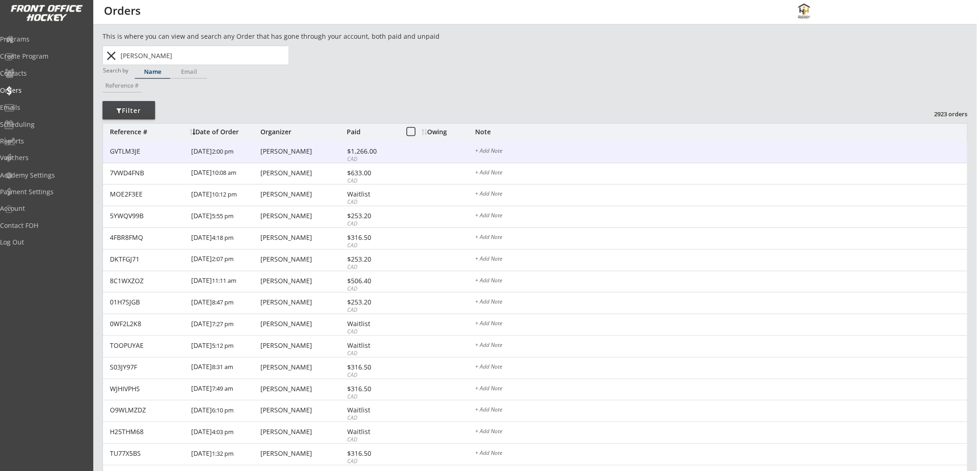
click at [376, 146] on div "GVTLM3JE 8/10/25 2:00 pm Greg Ekkebus $1,266.00 CAD + Add Note" at bounding box center [535, 153] width 864 height 22
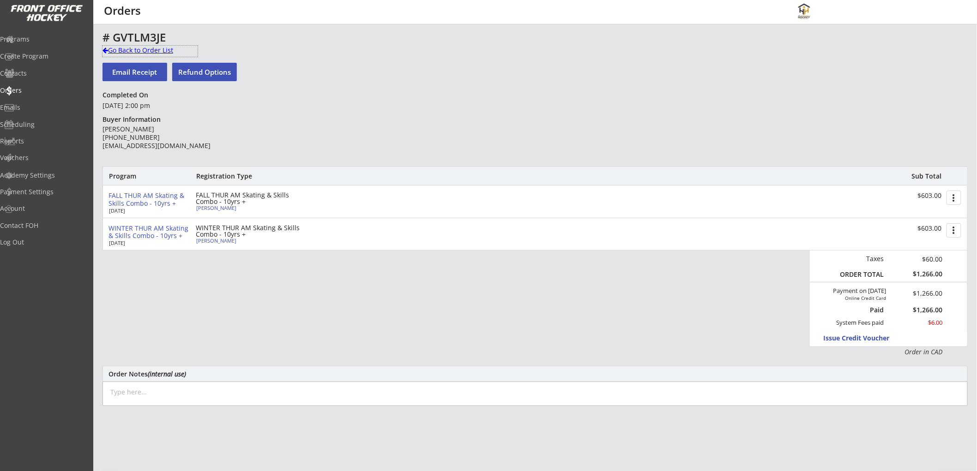
click at [162, 48] on div "Go Back to Order List" at bounding box center [149, 50] width 95 height 9
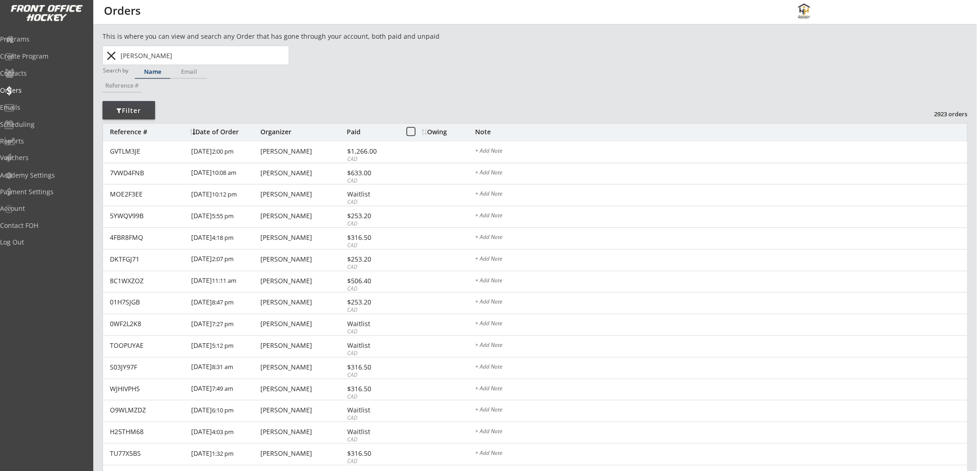
click at [208, 58] on input "Alexis Kostrosky" at bounding box center [204, 55] width 170 height 18
click at [275, 57] on div "Alexis Kostrosky alexis omarismail@rogers.com Search close" at bounding box center [196, 55] width 185 height 18
click at [111, 55] on button "close" at bounding box center [111, 55] width 15 height 15
click at [151, 58] on input "text" at bounding box center [204, 55] width 170 height 18
type input "al"
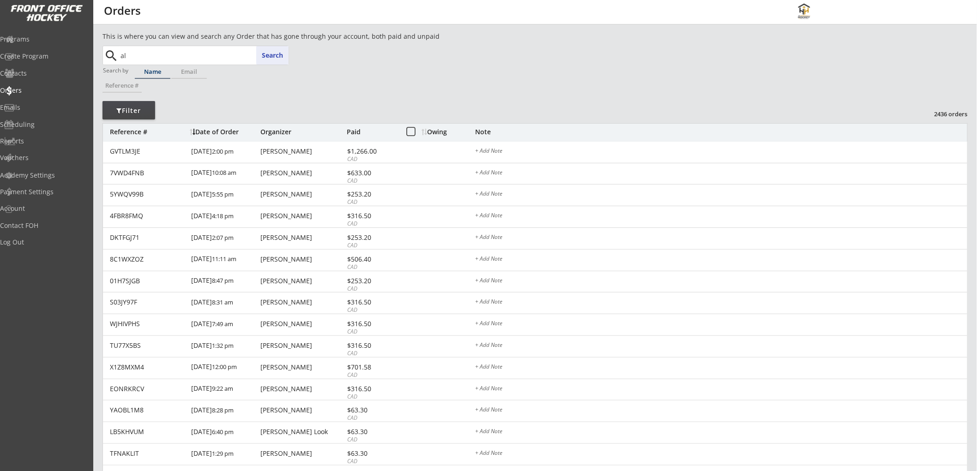
type input "alix Blouin"
type input "ale"
type input "alex Hu"
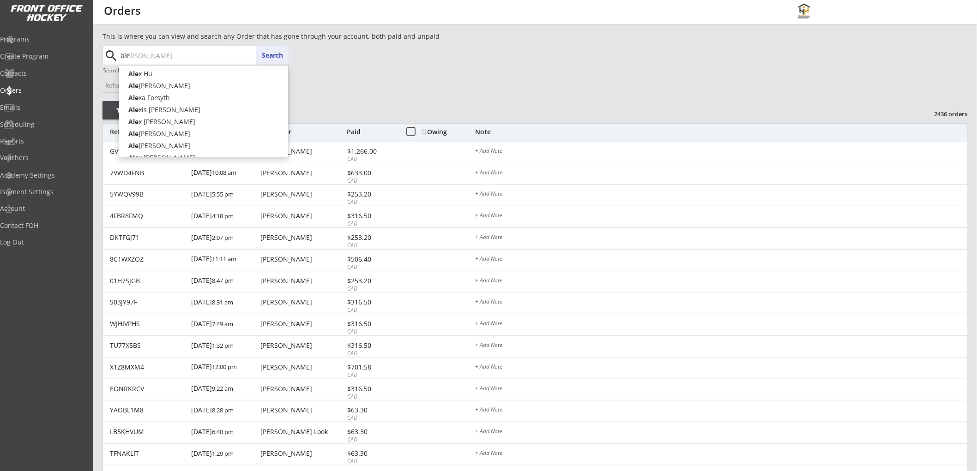
type input "alex"
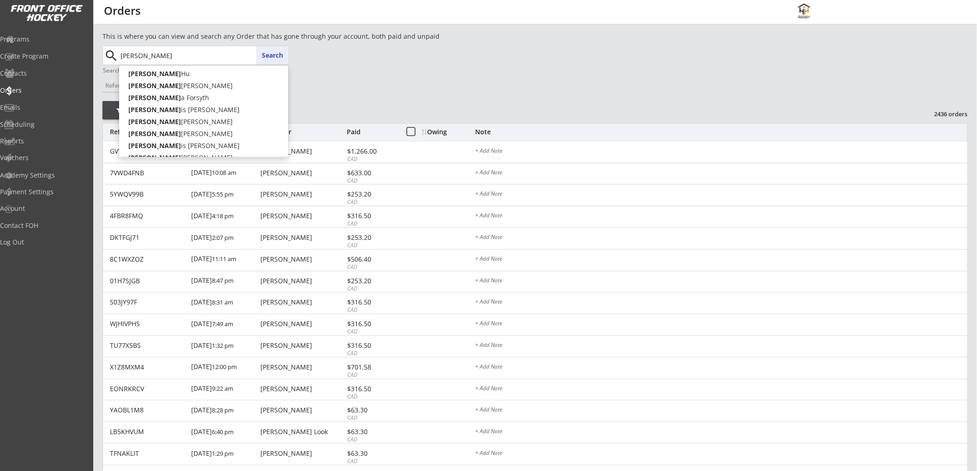
type input "alexi"
type input "alexis De Haas"
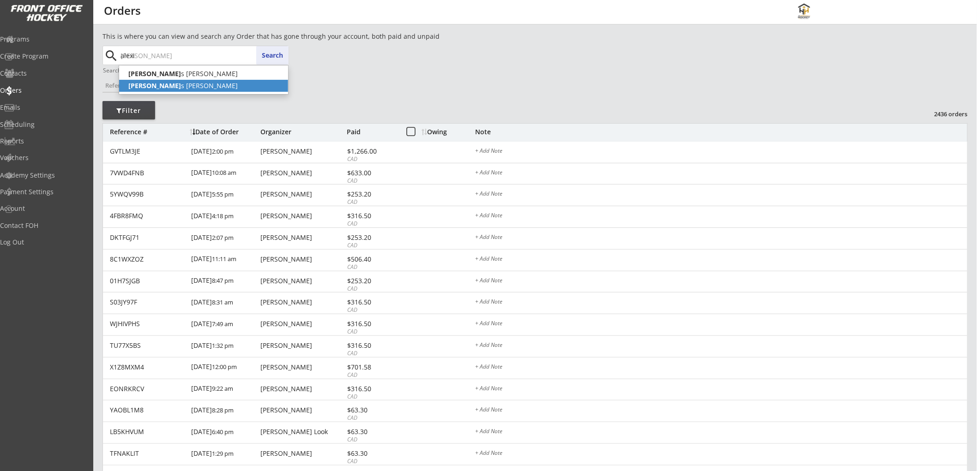
click at [167, 82] on p "Alexi s Kostrosky" at bounding box center [203, 86] width 169 height 12
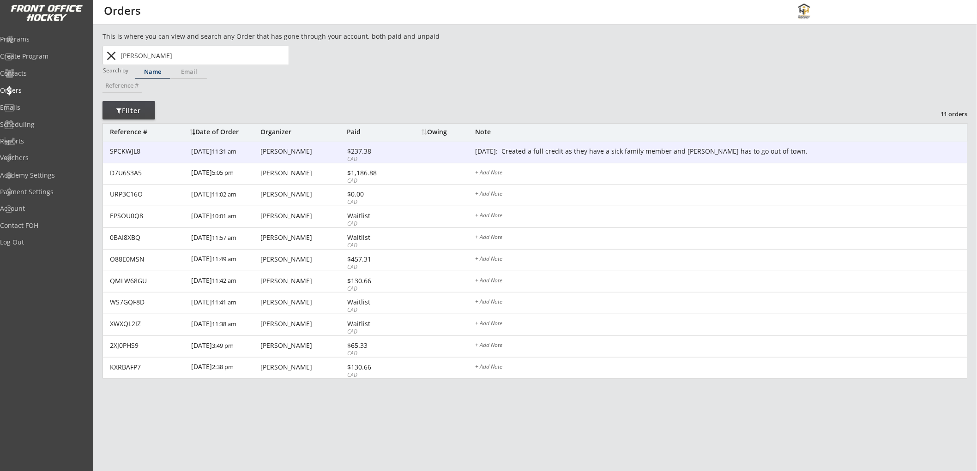
type input "Alexis Kostrosky"
click at [282, 151] on div "Curtis Kostrosky" at bounding box center [302, 151] width 84 height 6
type textarea "June 11/25: Created a full credit as they have a sick family member and Alexis …"
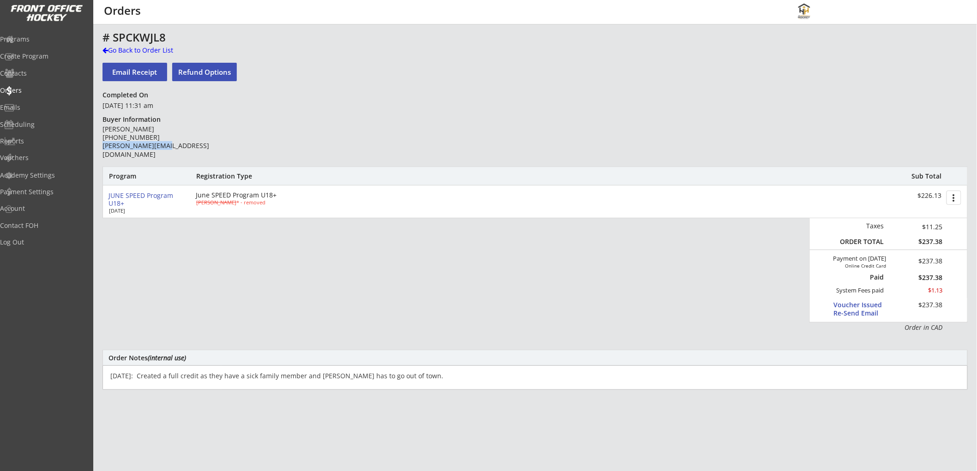
drag, startPoint x: 183, startPoint y: 144, endPoint x: 103, endPoint y: 146, distance: 80.4
click at [103, 146] on div "Curtis Kostrosky (403) 818-6594 curt@kostrosky.com" at bounding box center [168, 142] width 133 height 34
copy div "curt@kostrosky.com"
click at [131, 51] on div "Go Back to Order List" at bounding box center [149, 50] width 95 height 9
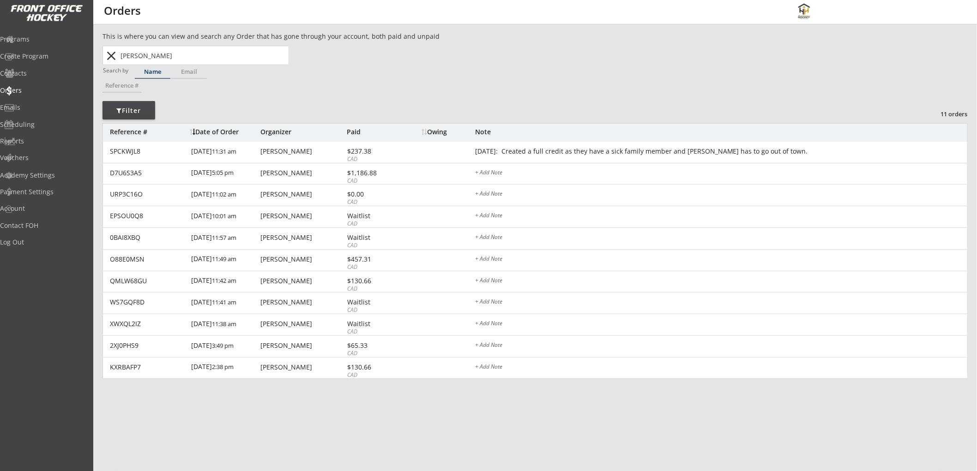
click at [108, 56] on button "close" at bounding box center [111, 55] width 15 height 15
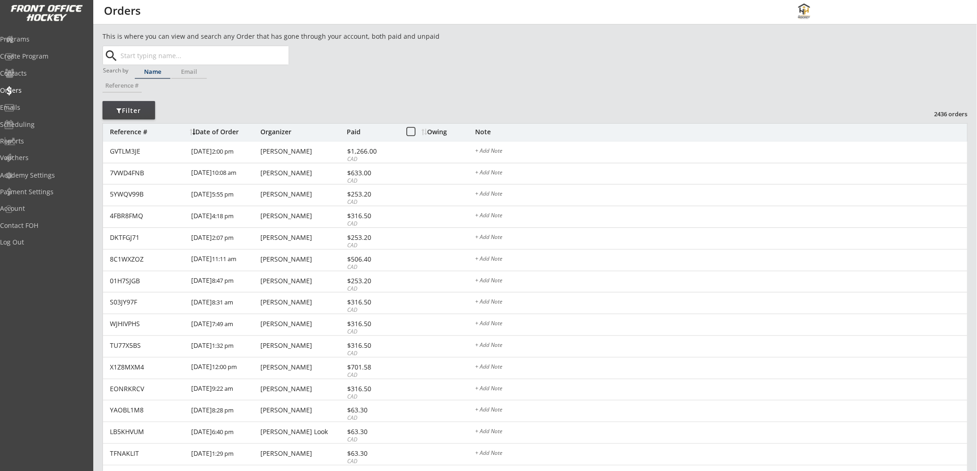
click at [158, 54] on input "text" at bounding box center [204, 55] width 170 height 18
type input "ty cor"
type input "ty corbiell"
type input "ty corbi"
click at [162, 76] on p "Ty Corbi ell" at bounding box center [203, 74] width 169 height 12
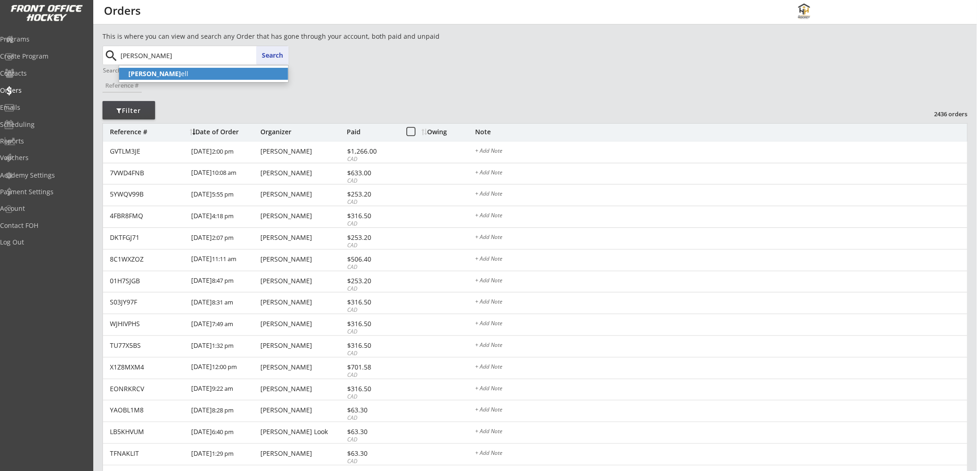
type input "[PERSON_NAME]"
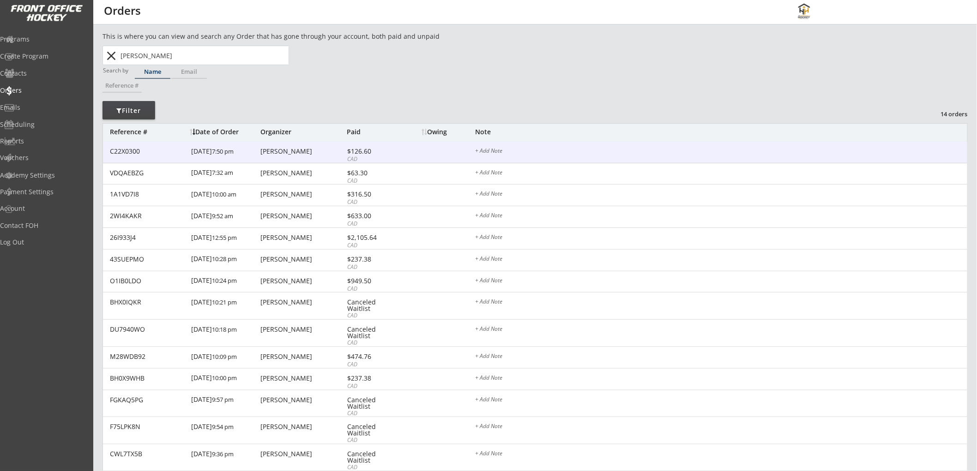
click at [381, 150] on div "$126.60" at bounding box center [371, 151] width 49 height 6
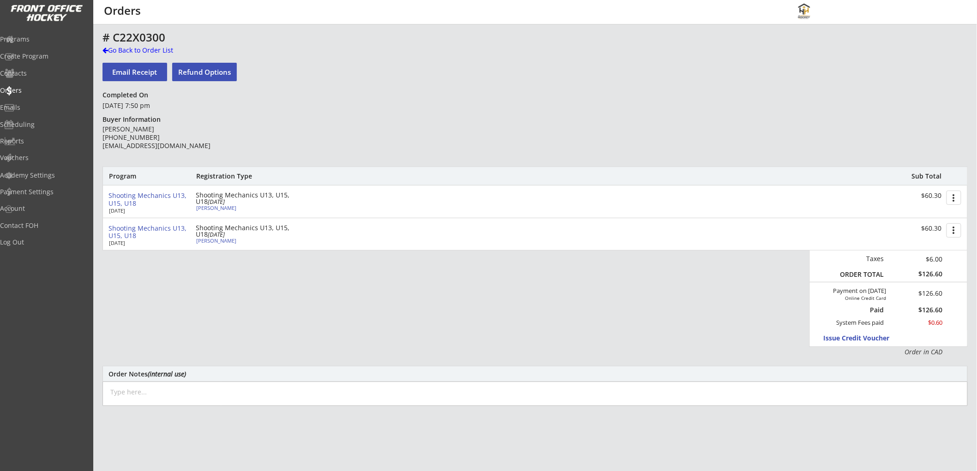
click at [189, 149] on div "Ty Corbiell (403) 934-0297 tycdvm@gmail.com" at bounding box center [168, 137] width 133 height 25
drag, startPoint x: 169, startPoint y: 145, endPoint x: 103, endPoint y: 148, distance: 65.6
click at [103, 148] on div "Ty Corbiell (403) 934-0297 tycdvm@gmail.com" at bounding box center [168, 137] width 133 height 25
copy div "[EMAIL_ADDRESS][DOMAIN_NAME]"
click at [112, 47] on div "Go Back to Order List" at bounding box center [149, 50] width 95 height 9
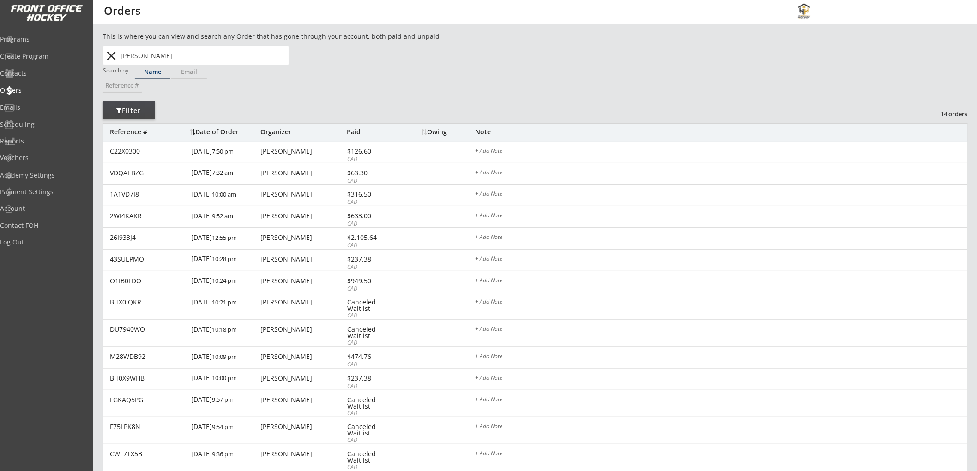
click at [109, 54] on button "close" at bounding box center [111, 55] width 15 height 15
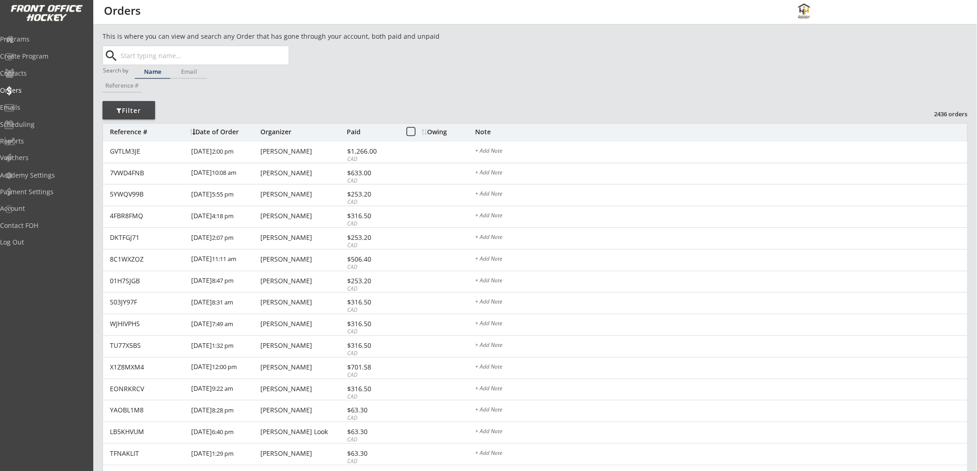
click at [150, 54] on input "text" at bounding box center [204, 55] width 170 height 18
type input "da"
type input "dave Rausa"
type input "d"
type input "kayvon"
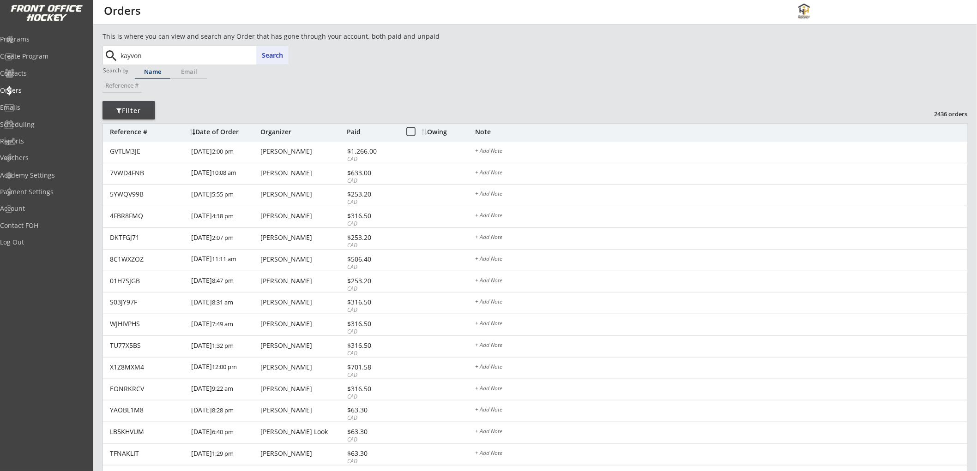
type input "kayvon Moghareb Samadi"
click at [162, 72] on p "Kayvon Moghareb Samadi" at bounding box center [203, 74] width 169 height 12
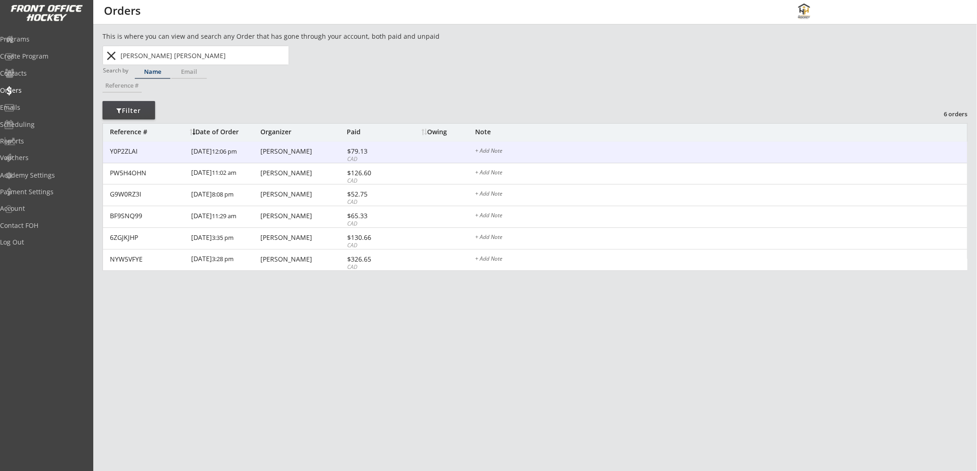
click at [298, 157] on div "Y0P2ZLAI 7/22/25 12:06 pm Dori-ann Samadi $79.13 CAD + Add Note" at bounding box center [535, 153] width 864 height 22
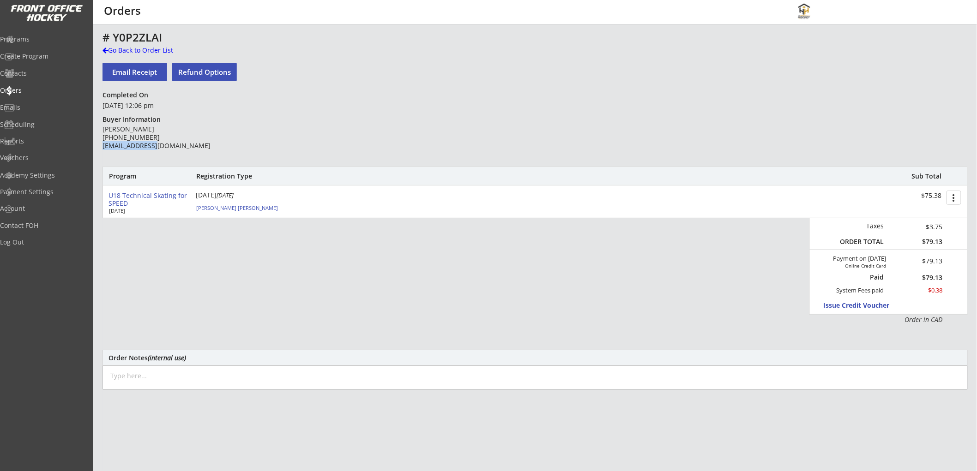
drag, startPoint x: 169, startPoint y: 146, endPoint x: 102, endPoint y: 148, distance: 66.5
click at [102, 148] on div "Dori-ann Samadi (403) 815-6156 dssamadi@me.com" at bounding box center [168, 137] width 133 height 25
copy div "dssamadi@me.com"
click at [132, 50] on div "Go Back to Order List" at bounding box center [149, 50] width 95 height 9
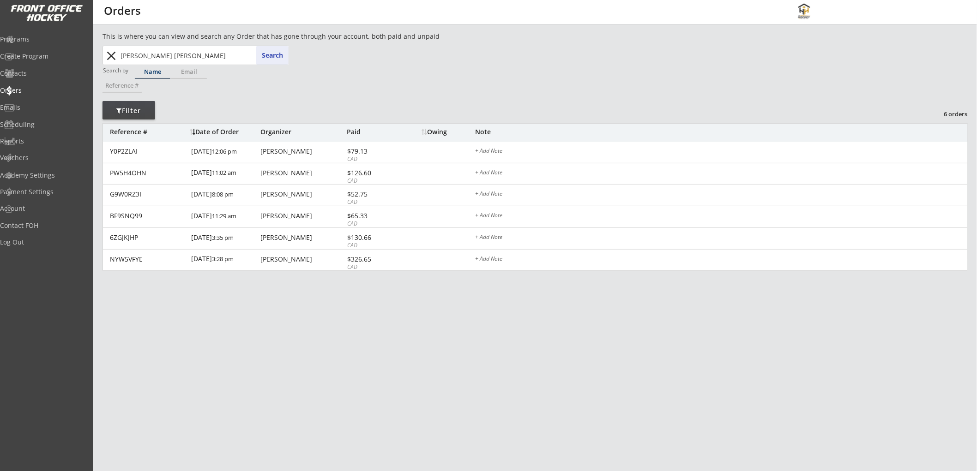
drag, startPoint x: 229, startPoint y: 54, endPoint x: 102, endPoint y: 52, distance: 126.5
click at [102, 52] on div "Kayvon Moghareb Samadi kayvon omarismail@rogers.com Search close" at bounding box center [195, 55] width 187 height 19
paste input "Murphy Sorensen"
click at [174, 70] on p "Murphy Sorensen" at bounding box center [203, 74] width 169 height 12
type input "Murphy Sorensen"
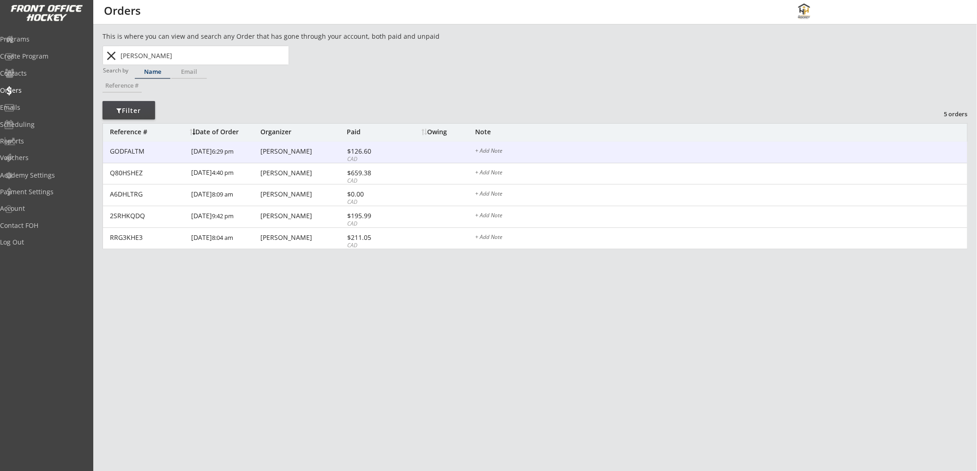
click at [298, 150] on div "Chris Sorensen" at bounding box center [302, 151] width 84 height 6
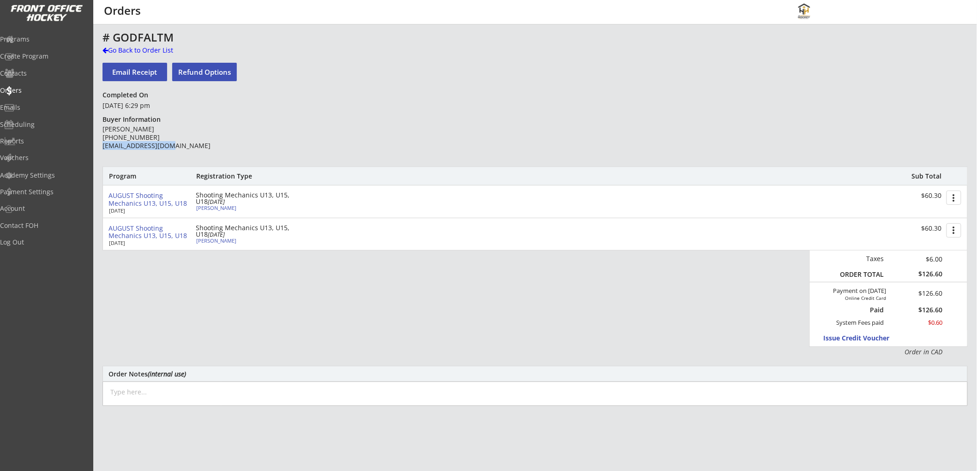
drag, startPoint x: 171, startPoint y: 145, endPoint x: 103, endPoint y: 148, distance: 67.4
click at [102, 148] on div "Chris Sorensen (587) 215-3949 wjdataguy@gmail.com" at bounding box center [168, 137] width 133 height 25
copy div "wjdataguy@gmail.com"
click at [141, 53] on div "Go Back to Order List" at bounding box center [149, 50] width 95 height 9
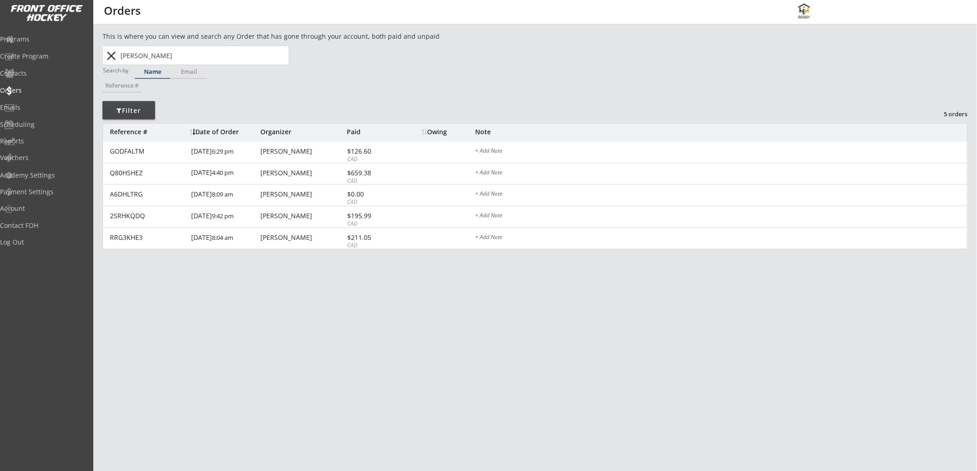
click at [109, 55] on button "close" at bounding box center [111, 55] width 15 height 15
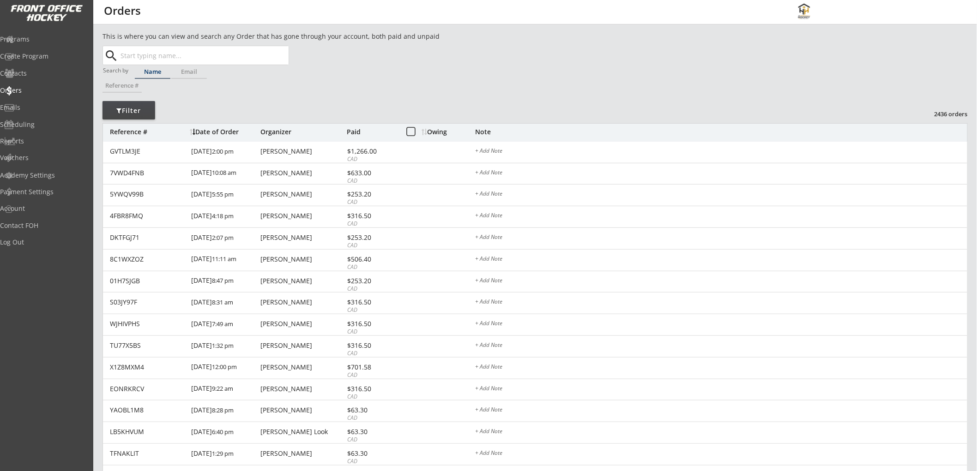
click at [166, 56] on input "text" at bounding box center [204, 55] width 170 height 18
paste input "Gerardo Scarcelli"
type input "Gerardo Scarcelli"
click at [165, 77] on strong "Gerardo Scarcelli" at bounding box center [154, 73] width 53 height 9
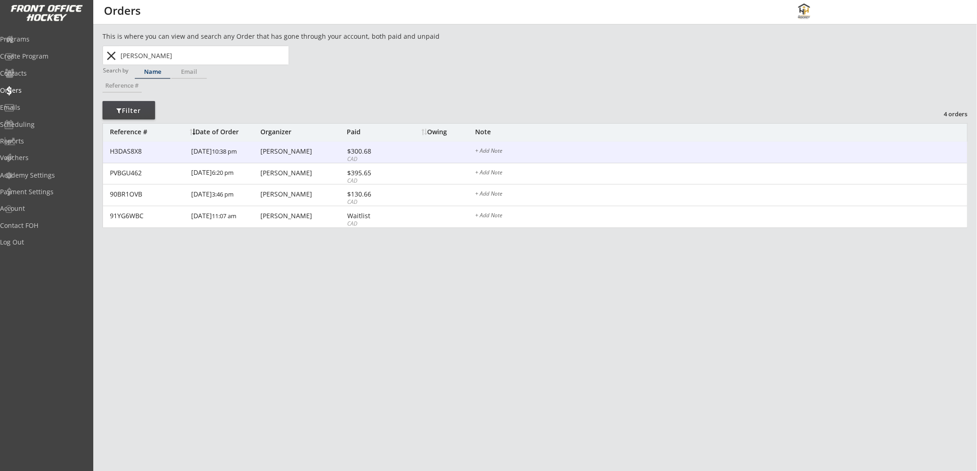
click at [390, 154] on div "$300.68" at bounding box center [371, 151] width 49 height 6
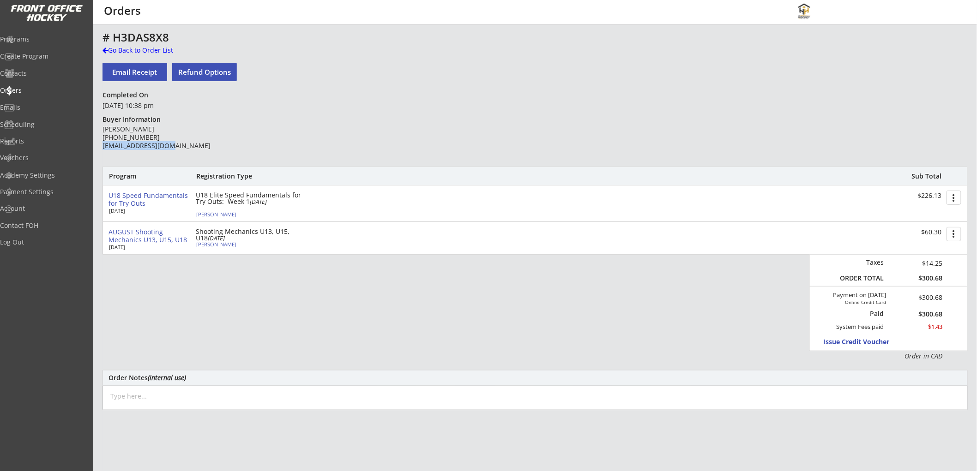
drag, startPoint x: 167, startPoint y: 145, endPoint x: 102, endPoint y: 145, distance: 64.6
click at [102, 145] on div "Lori Scarcelli (587) 225-5674 loriscarc@yahoo.com" at bounding box center [168, 137] width 133 height 25
copy div "loriscarc@yahoo.com"
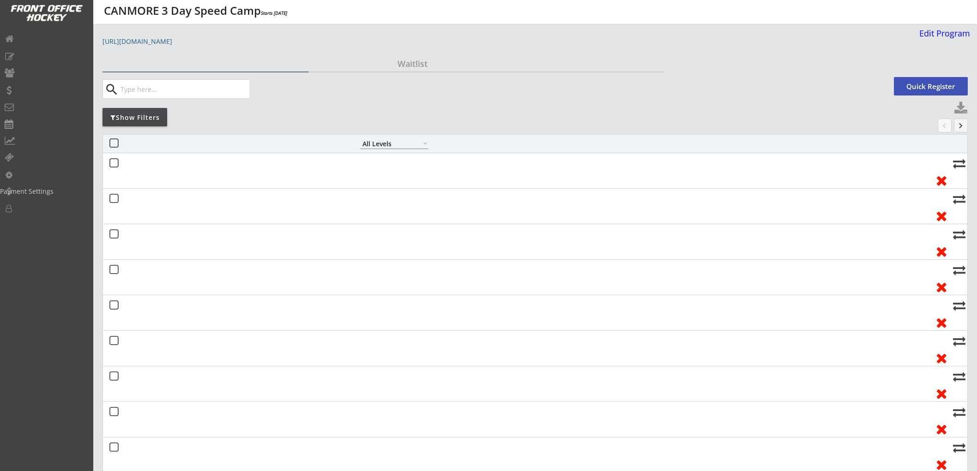
select select ""All Levels""
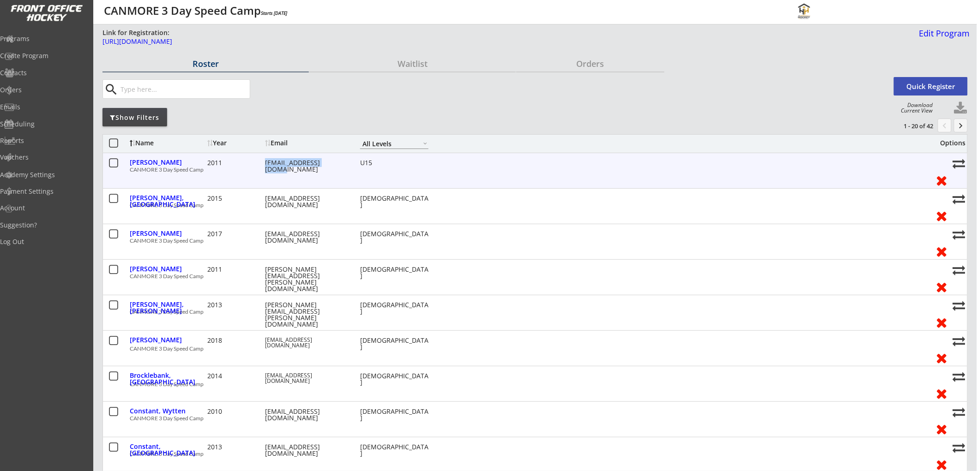
drag, startPoint x: 264, startPoint y: 162, endPoint x: 336, endPoint y: 163, distance: 72.0
click at [336, 163] on div "[PERSON_NAME] 2011 [EMAIL_ADDRESS][DOMAIN_NAME] U15" at bounding box center [529, 163] width 798 height 12
copy div "[EMAIL_ADDRESS][DOMAIN_NAME]"
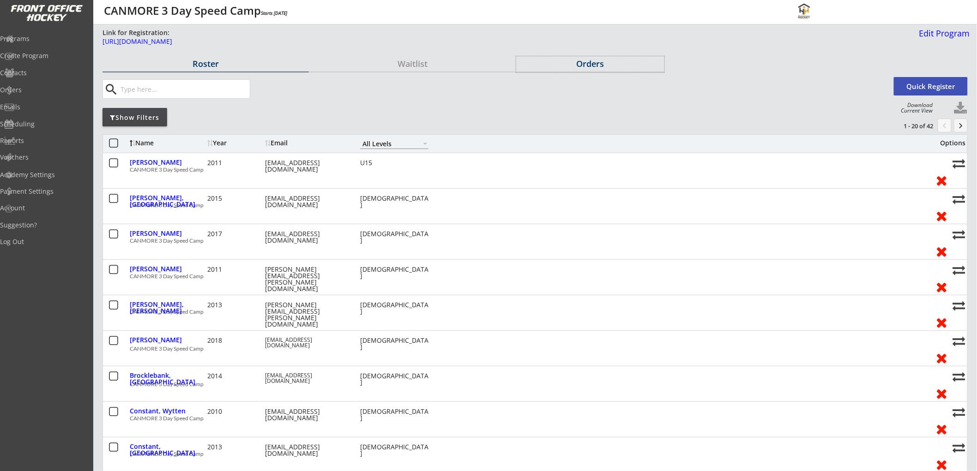
click at [578, 60] on div "Orders" at bounding box center [590, 64] width 148 height 8
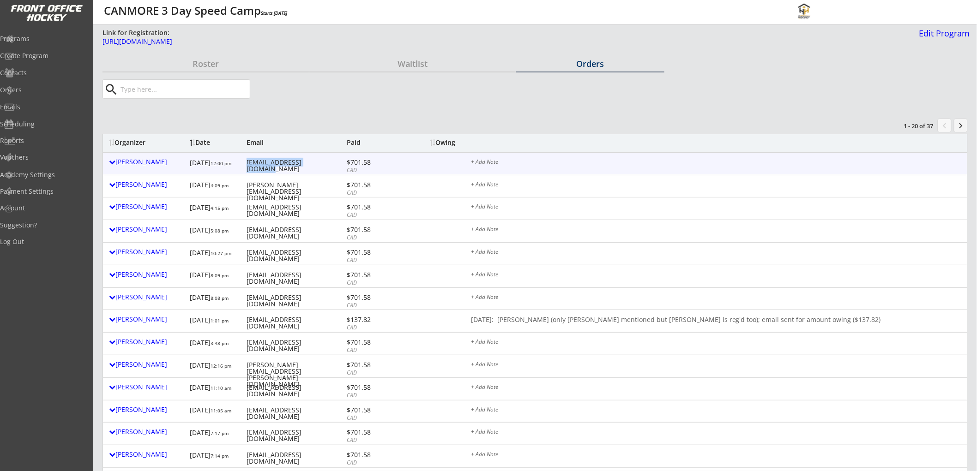
drag, startPoint x: 297, startPoint y: 164, endPoint x: 243, endPoint y: 167, distance: 54.1
click at [243, 167] on div "[PERSON_NAME] [DATE] 12:00 pm [EMAIL_ADDRESS][DOMAIN_NAME] $701.58 CAD + Add No…" at bounding box center [535, 164] width 864 height 22
drag, startPoint x: 271, startPoint y: 164, endPoint x: 249, endPoint y: 167, distance: 21.5
click at [249, 167] on div "[PERSON_NAME] [DATE] 12:00 pm [EMAIL_ADDRESS][DOMAIN_NAME] $701.58 CAD + Add No…" at bounding box center [535, 164] width 864 height 22
click at [156, 163] on div "[PERSON_NAME]" at bounding box center [147, 162] width 76 height 6
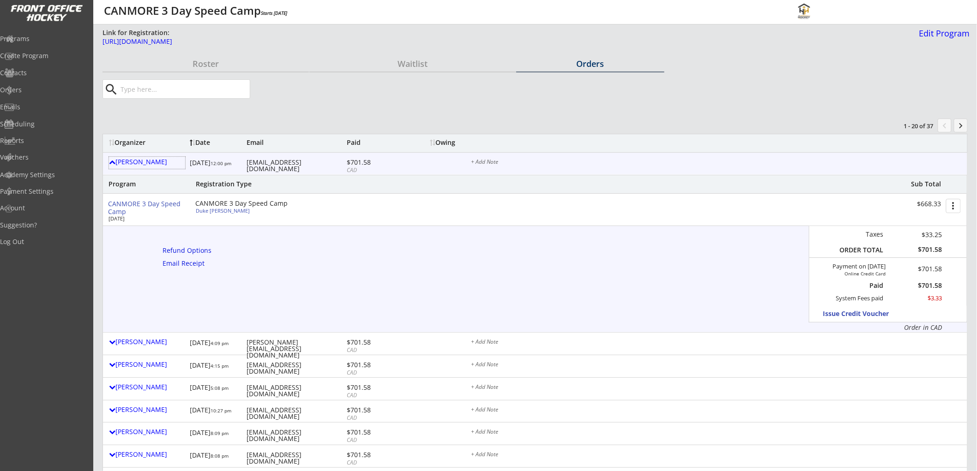
click at [132, 206] on div "CANMORE 3 Day Speed Camp" at bounding box center [148, 208] width 80 height 16
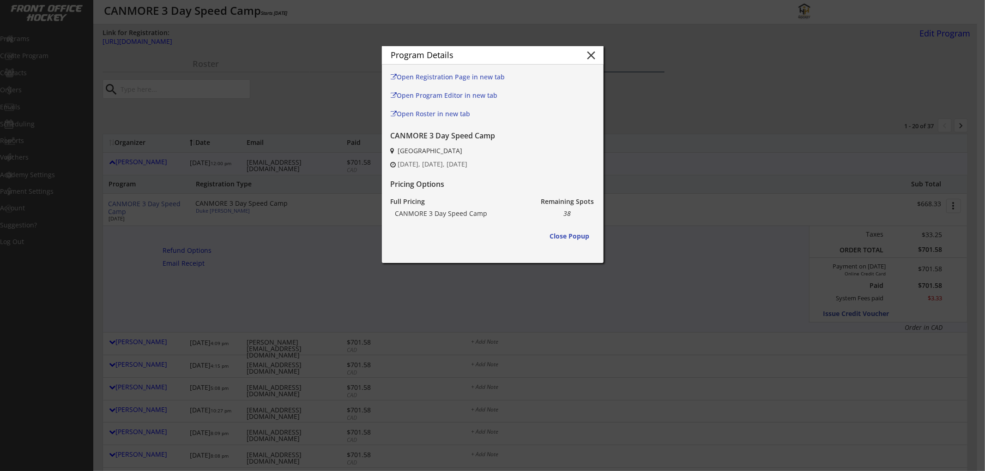
click at [588, 57] on button "close" at bounding box center [591, 55] width 14 height 14
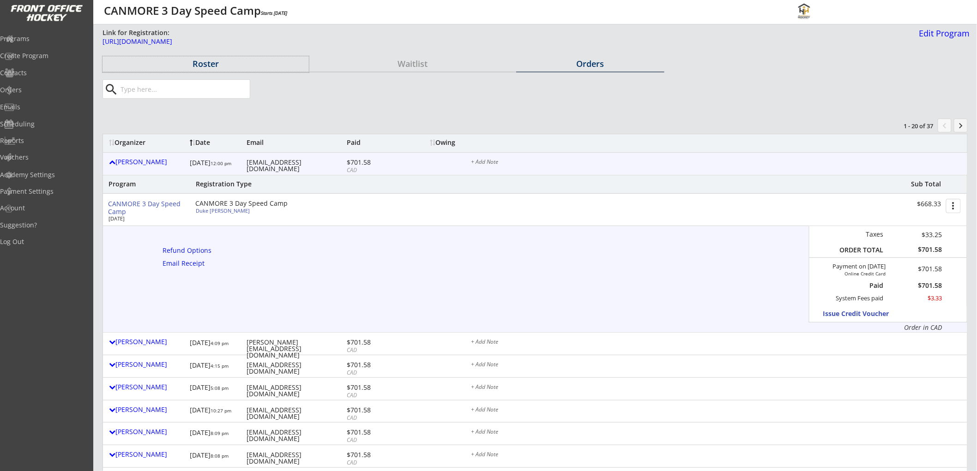
click at [208, 60] on div "Roster" at bounding box center [205, 64] width 206 height 8
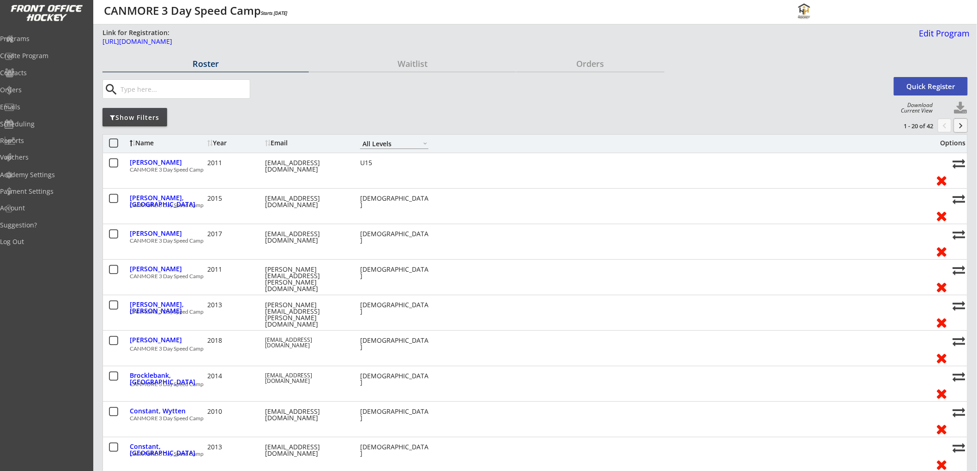
click at [958, 124] on button "keyboard_arrow_right" at bounding box center [961, 126] width 14 height 14
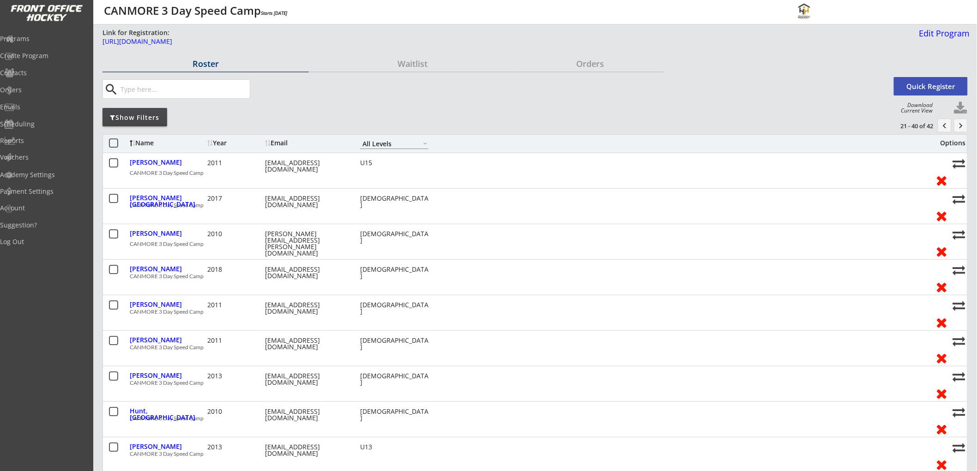
click at [957, 126] on button "keyboard_arrow_right" at bounding box center [961, 126] width 14 height 14
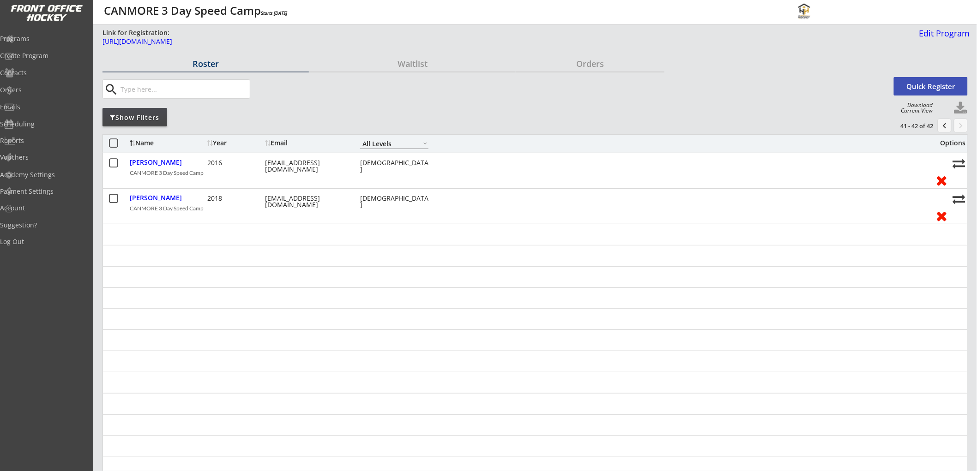
click at [949, 122] on button "chevron_left" at bounding box center [945, 126] width 14 height 14
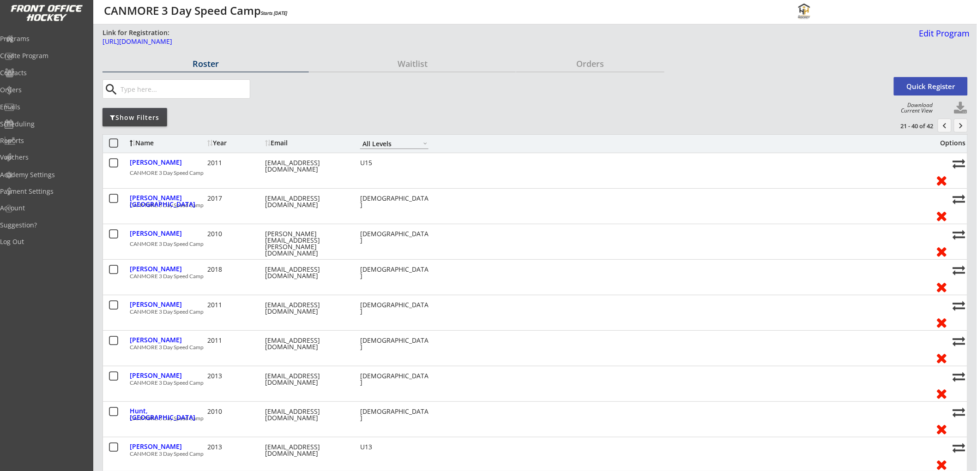
click at [949, 122] on button "chevron_left" at bounding box center [945, 126] width 14 height 14
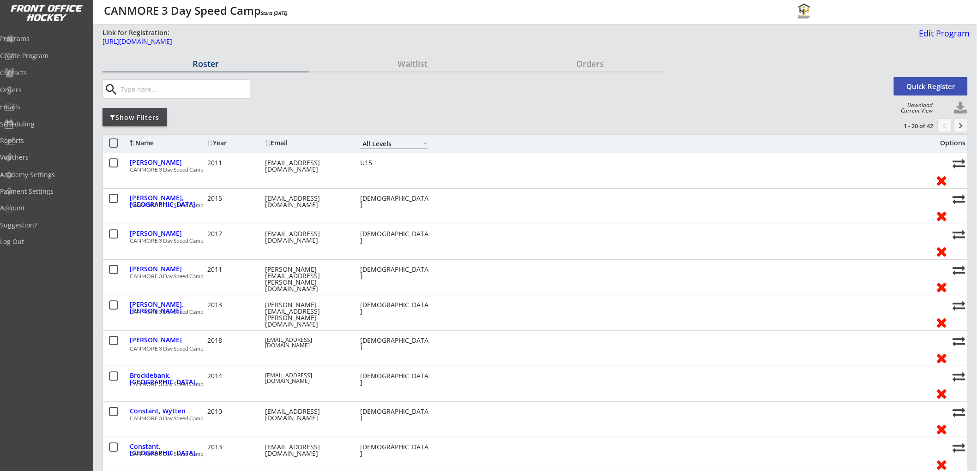
click at [949, 122] on button "chevron_left" at bounding box center [945, 126] width 14 height 14
click at [198, 88] on input "input" at bounding box center [184, 89] width 131 height 18
click at [960, 130] on button "keyboard_arrow_right" at bounding box center [961, 126] width 14 height 14
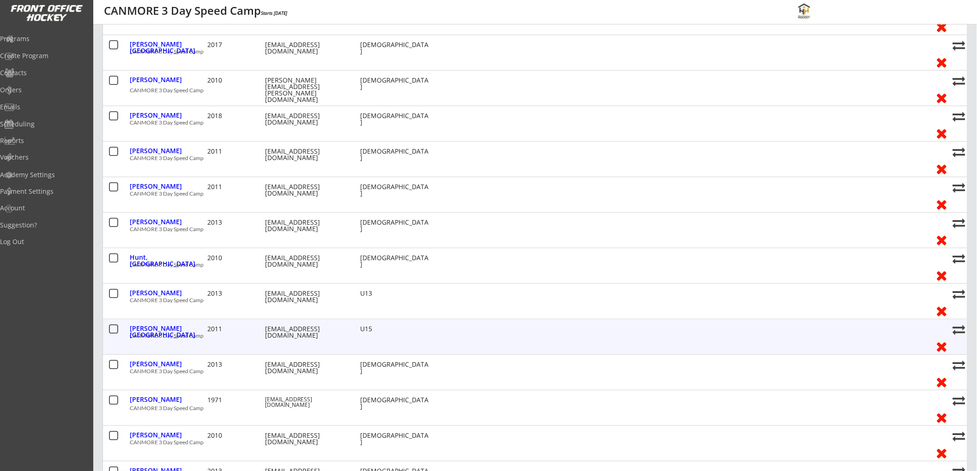
scroll to position [256, 0]
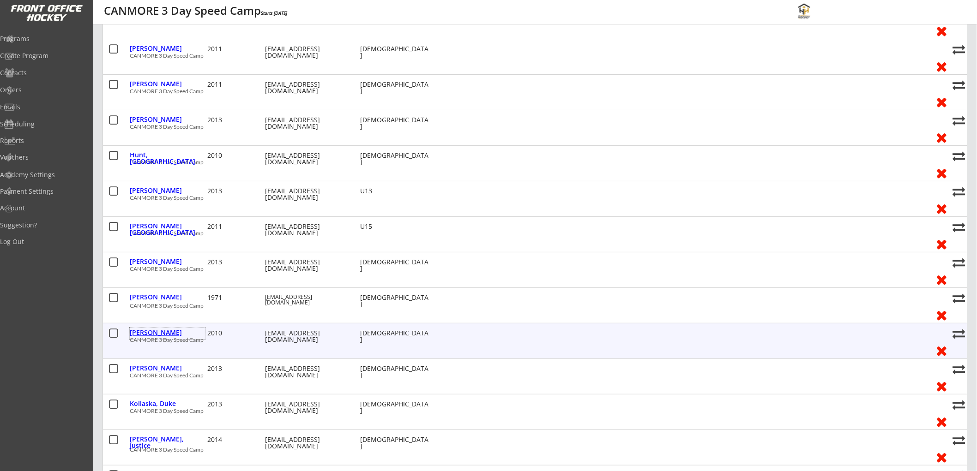
click at [148, 331] on div "[PERSON_NAME]" at bounding box center [167, 333] width 75 height 6
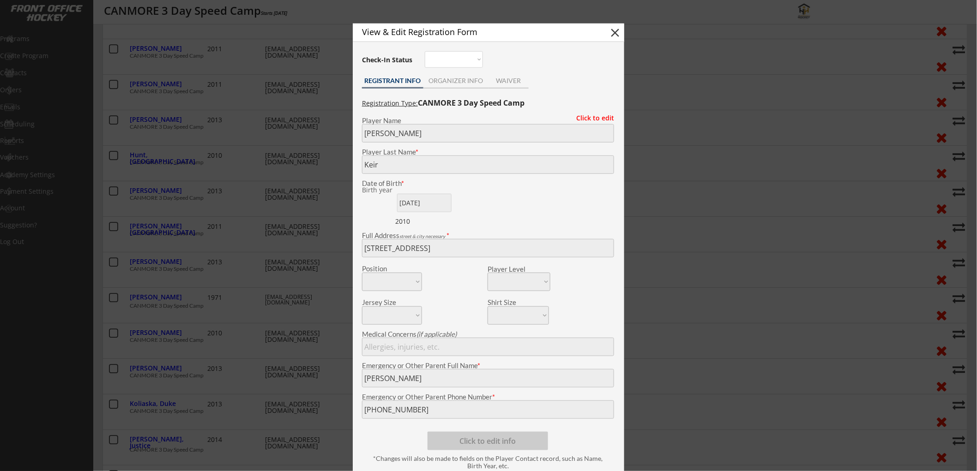
click at [615, 31] on button "close" at bounding box center [615, 33] width 14 height 14
